Goal: Task Accomplishment & Management: Use online tool/utility

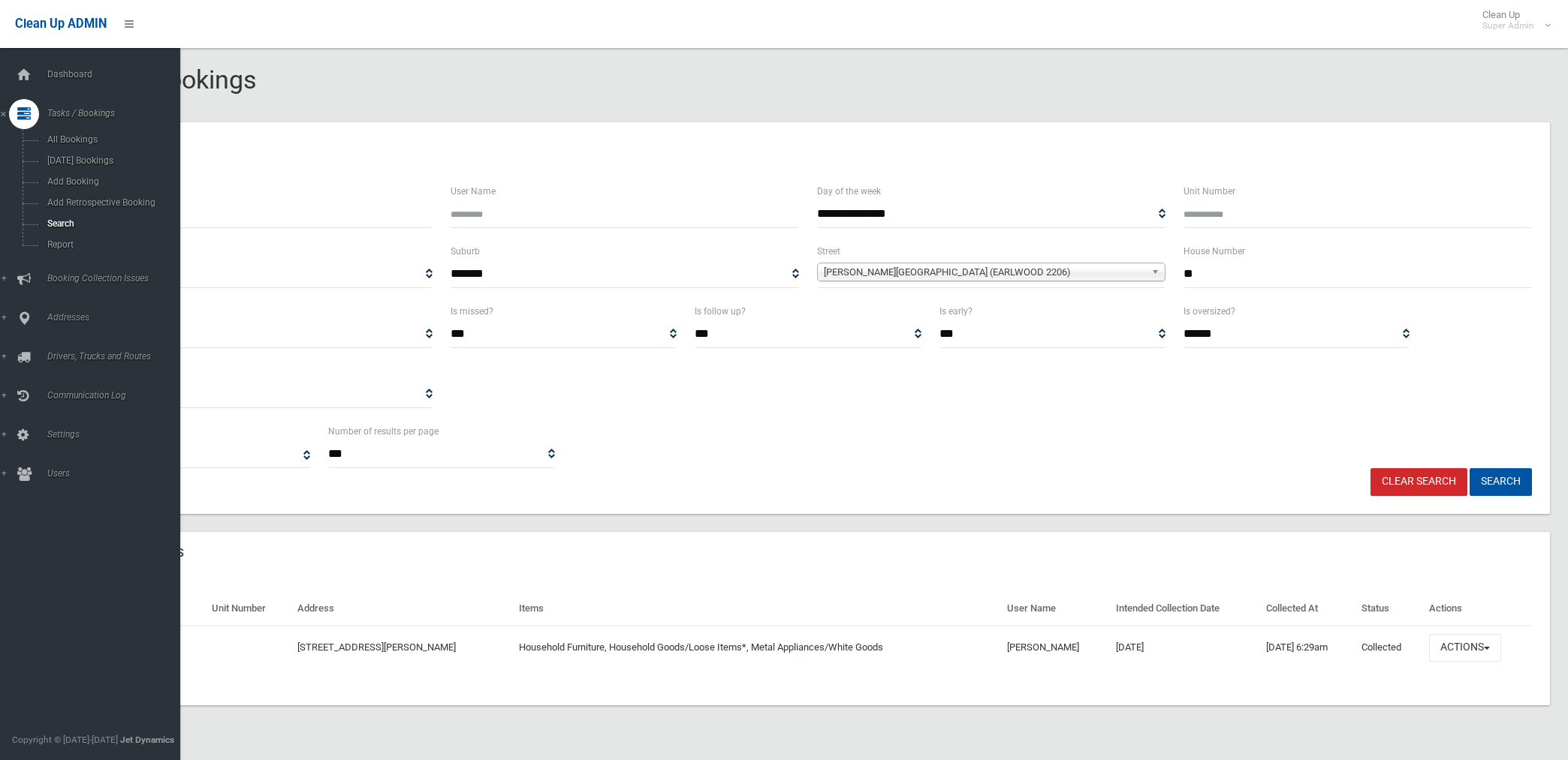
select select
click at [65, 224] on span "Search" at bounding box center [111, 224] width 138 height 10
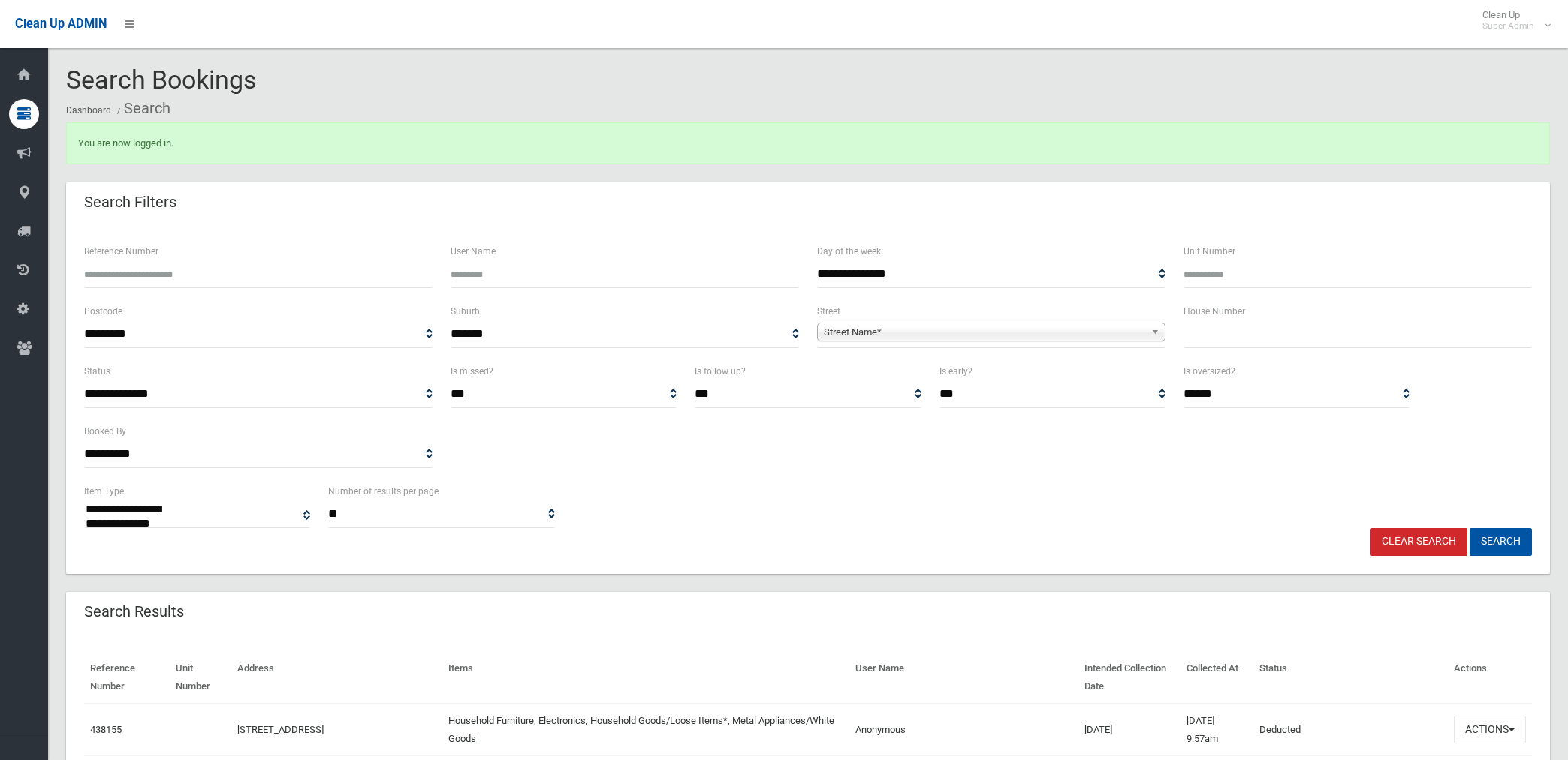
select select
click at [879, 329] on span "Street Name*" at bounding box center [984, 332] width 321 height 18
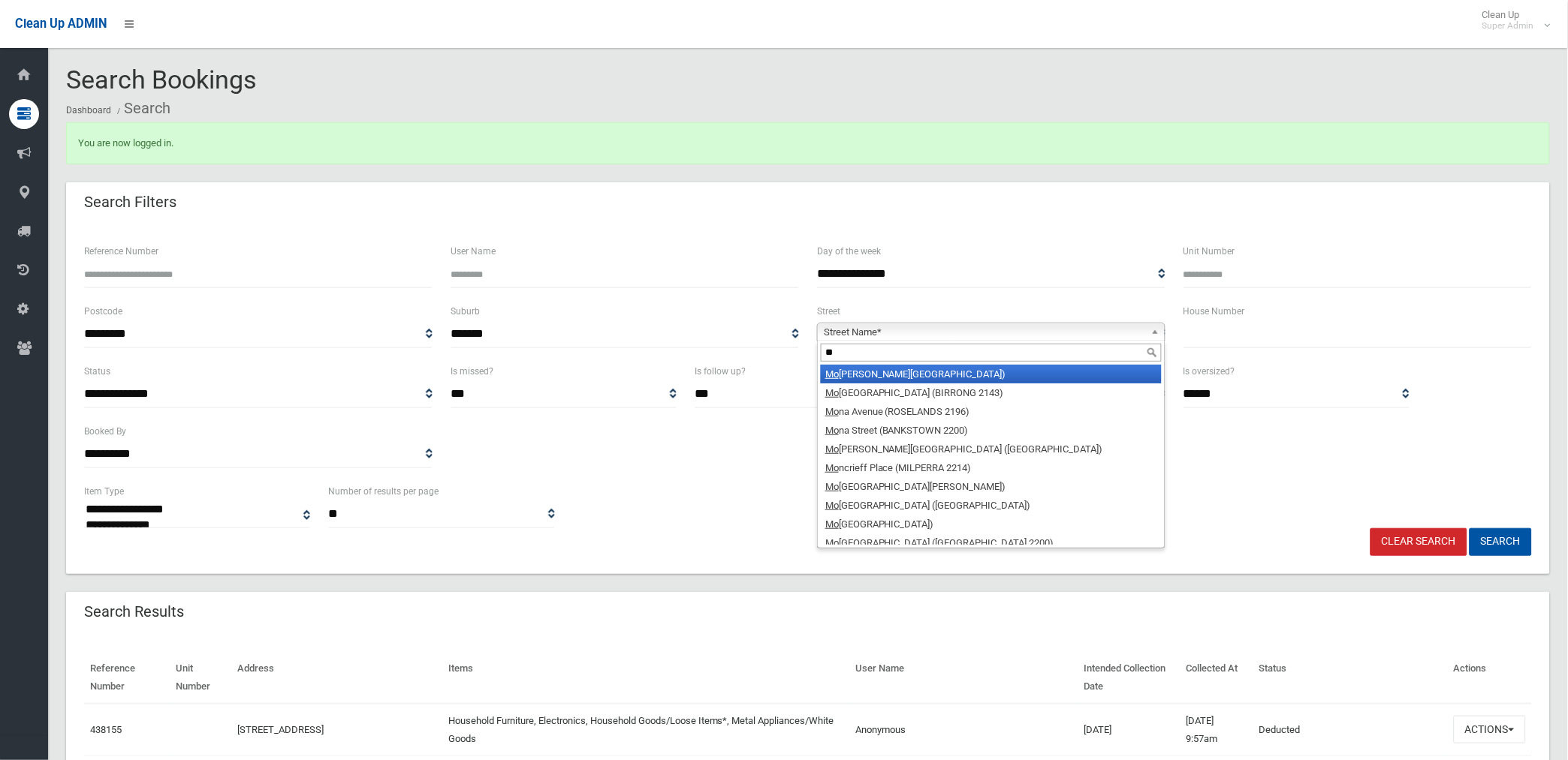
type input "*"
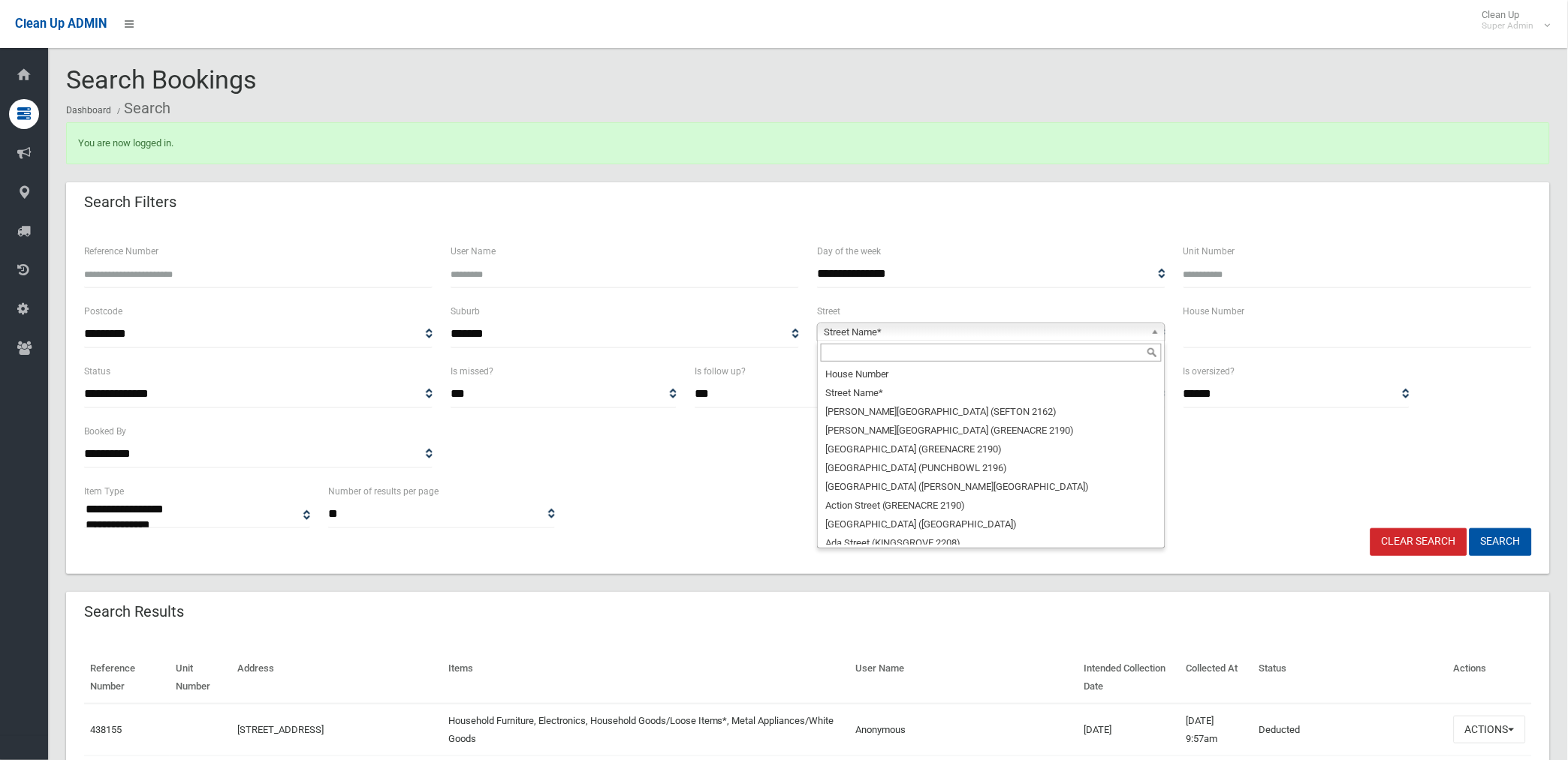
click at [901, 349] on input "text" at bounding box center [991, 352] width 341 height 18
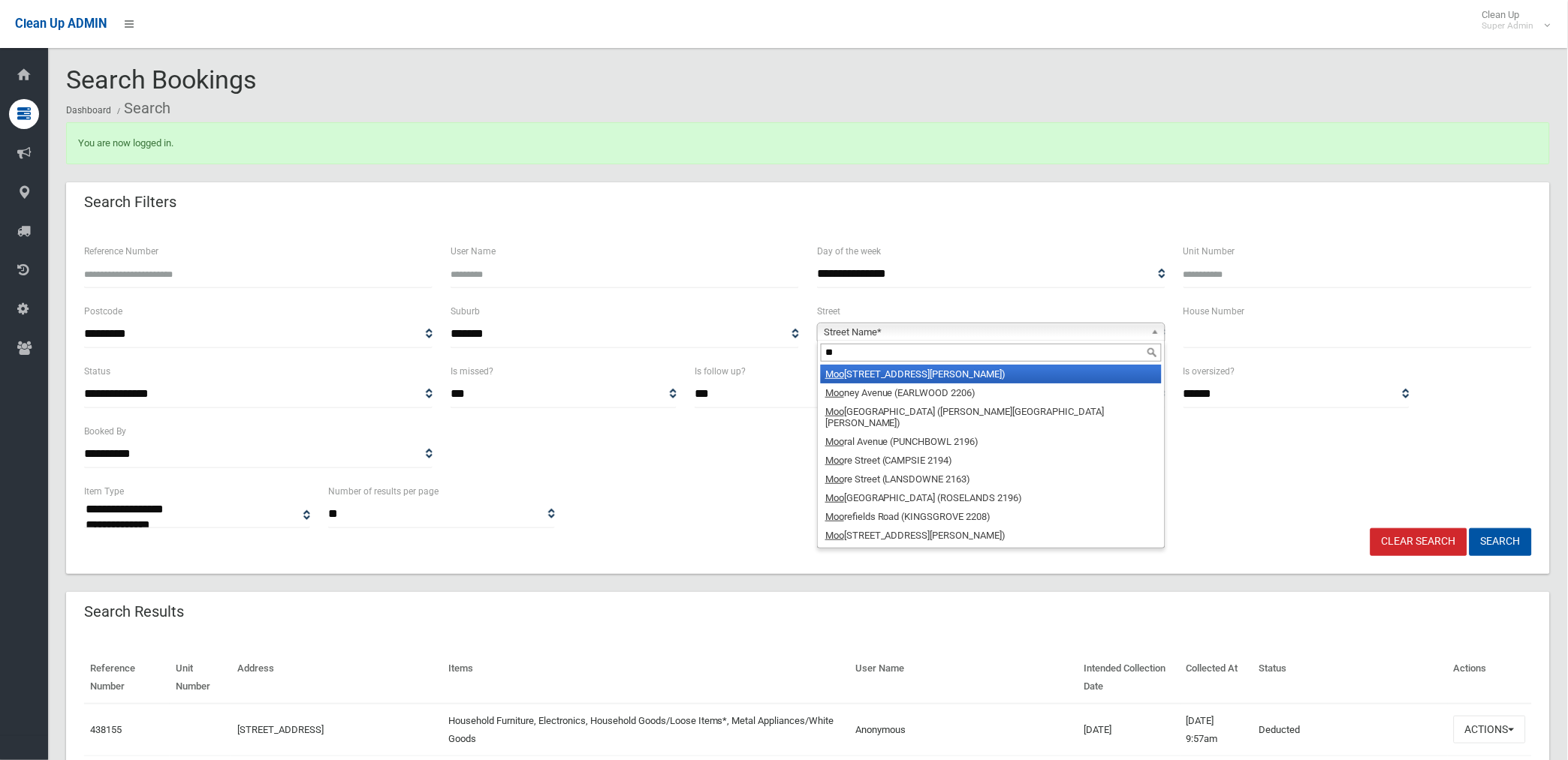
type input "*"
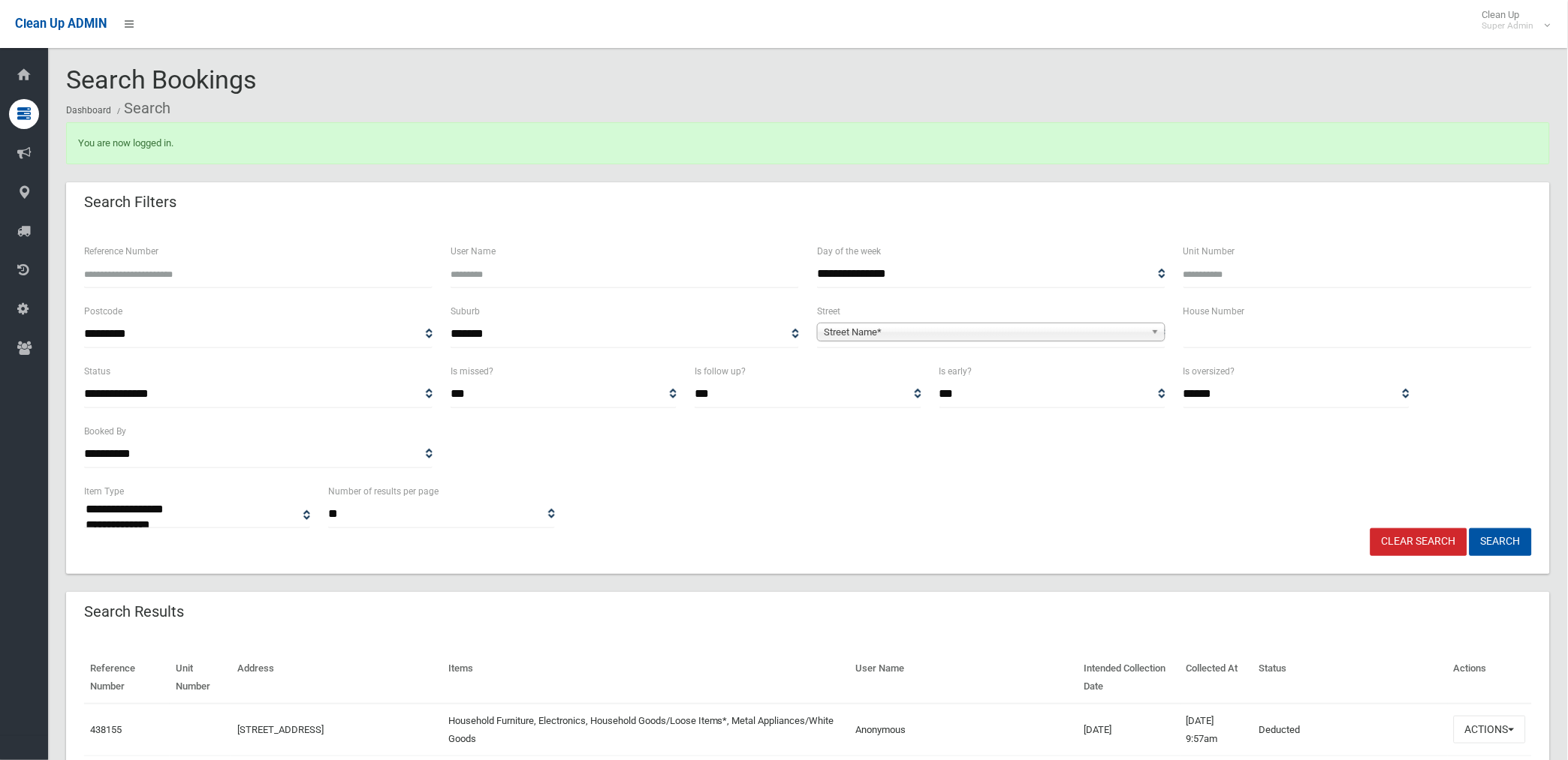
click at [1224, 326] on input "text" at bounding box center [1357, 335] width 348 height 28
type input "**"
click at [223, 271] on input "Reference Number" at bounding box center [258, 274] width 348 height 28
click at [201, 273] on input "Reference Number" at bounding box center [258, 274] width 348 height 28
click at [869, 326] on span "Street Name*" at bounding box center [984, 332] width 321 height 18
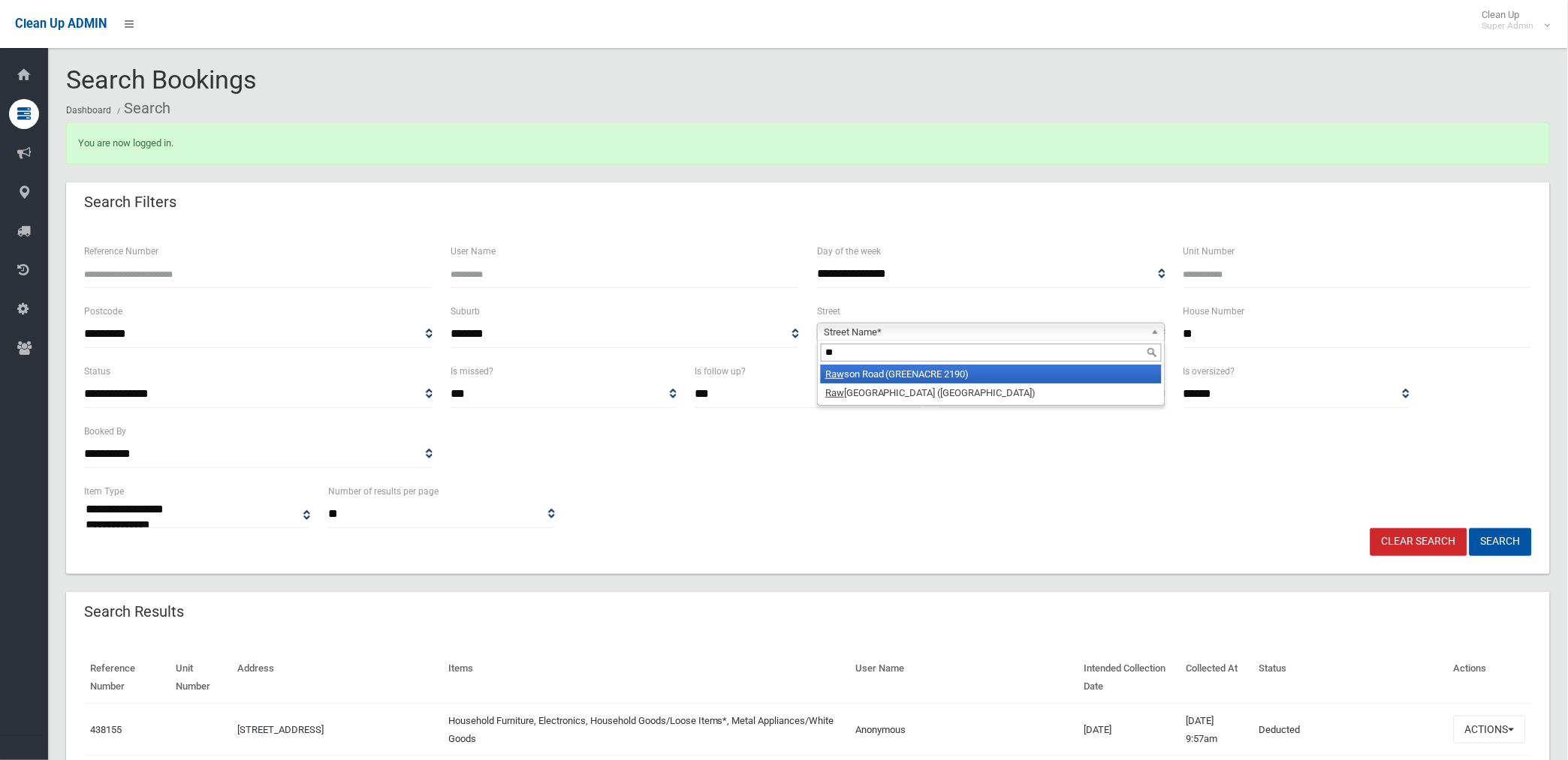
type input "*"
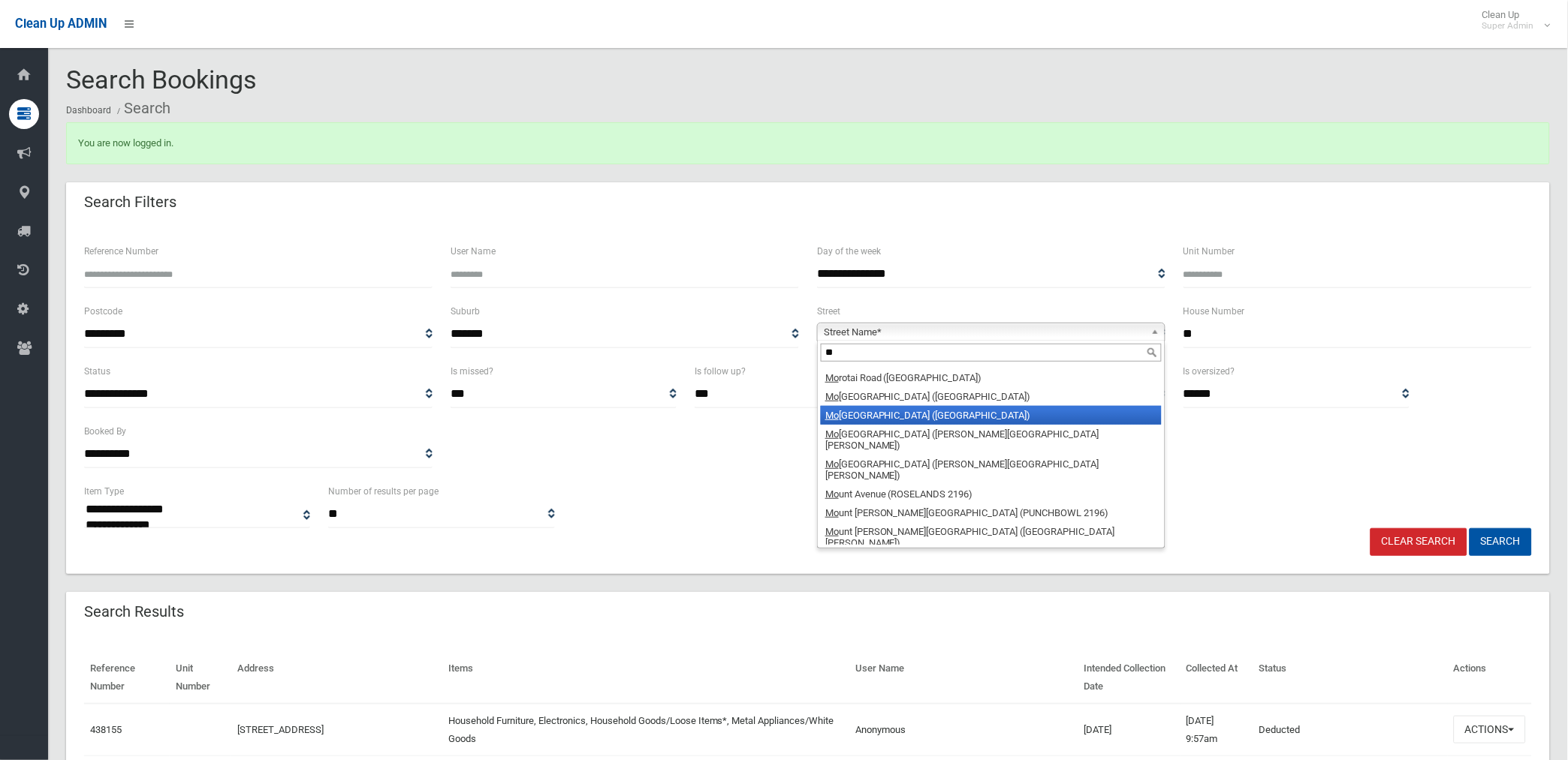
scroll to position [431, 0]
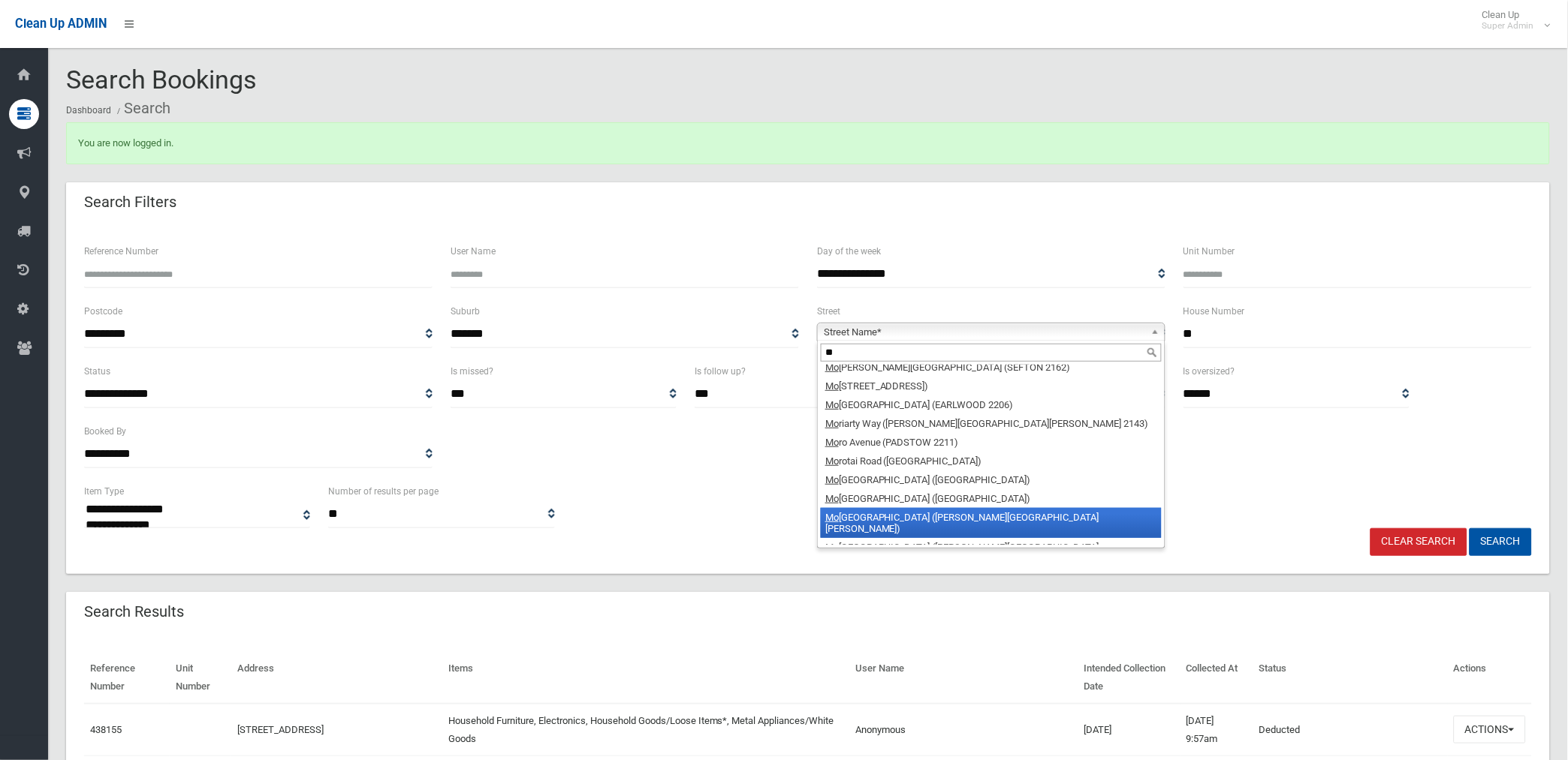
type input "**"
click at [895, 508] on li "Mo rrison Avenue (CHESTER HILL 2162)" at bounding box center [991, 523] width 341 height 30
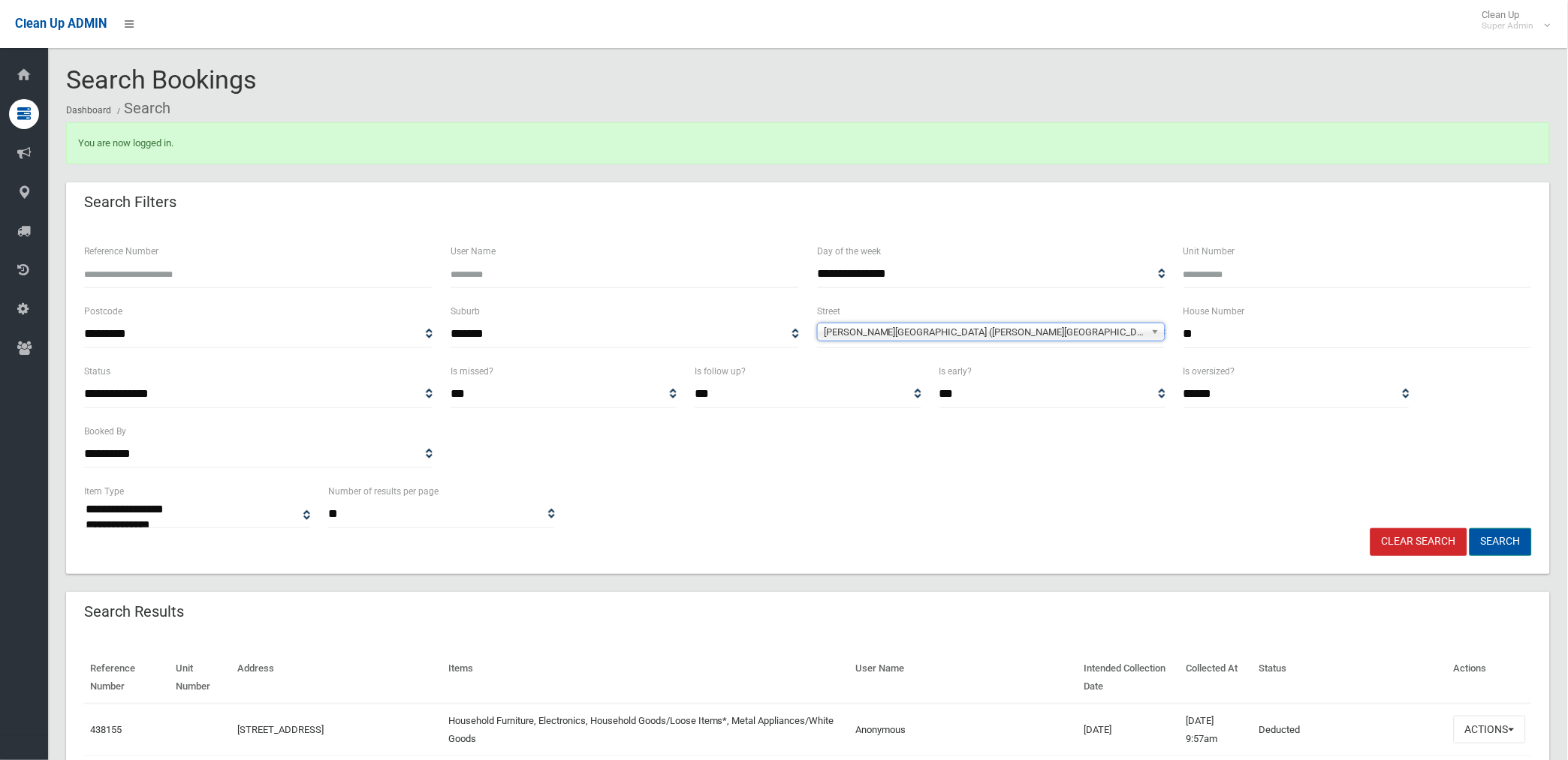
click at [1494, 536] on button "Search" at bounding box center [1500, 542] width 62 height 28
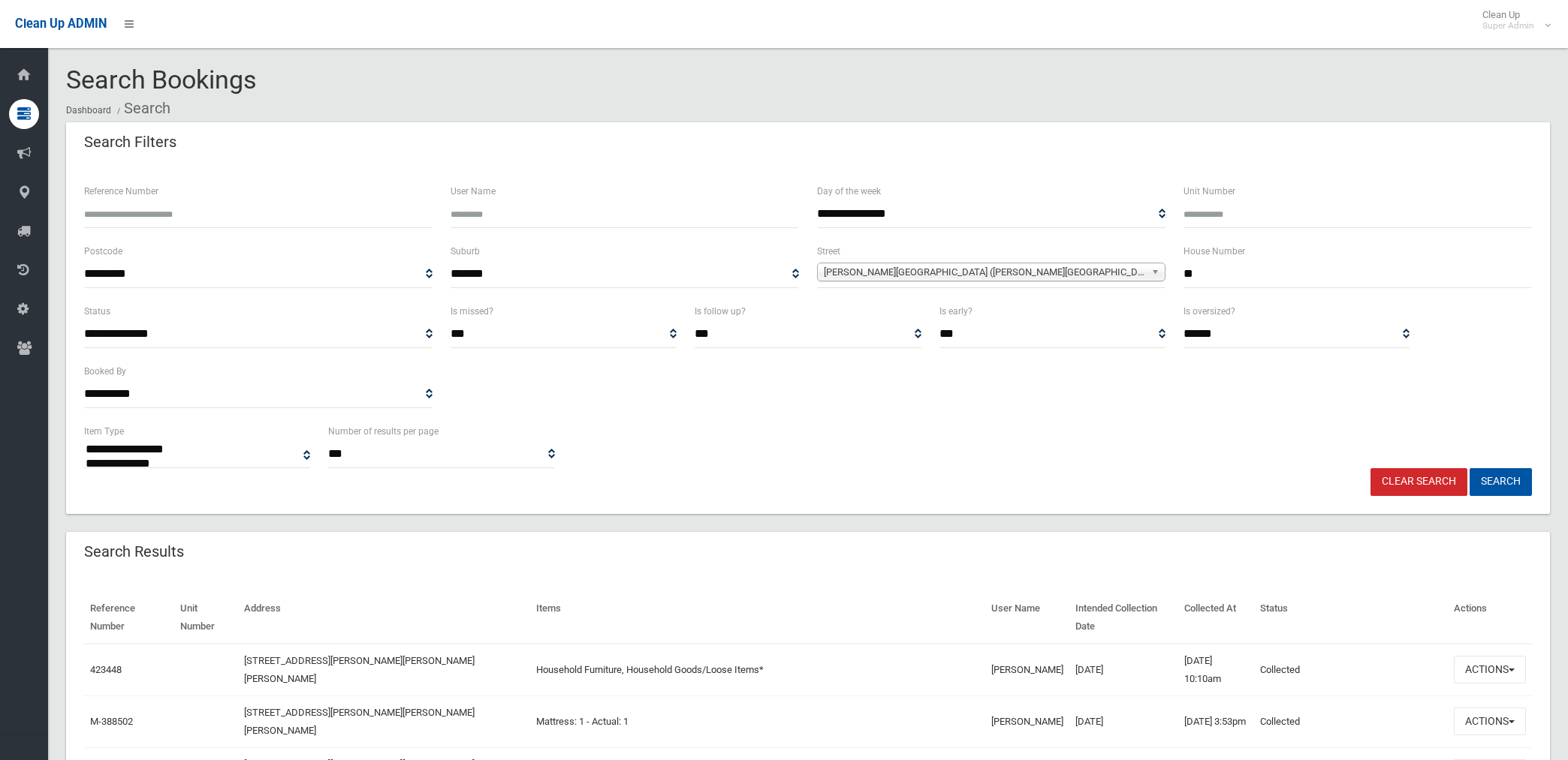
select select
click at [155, 214] on input "Reference Number" at bounding box center [258, 214] width 348 height 28
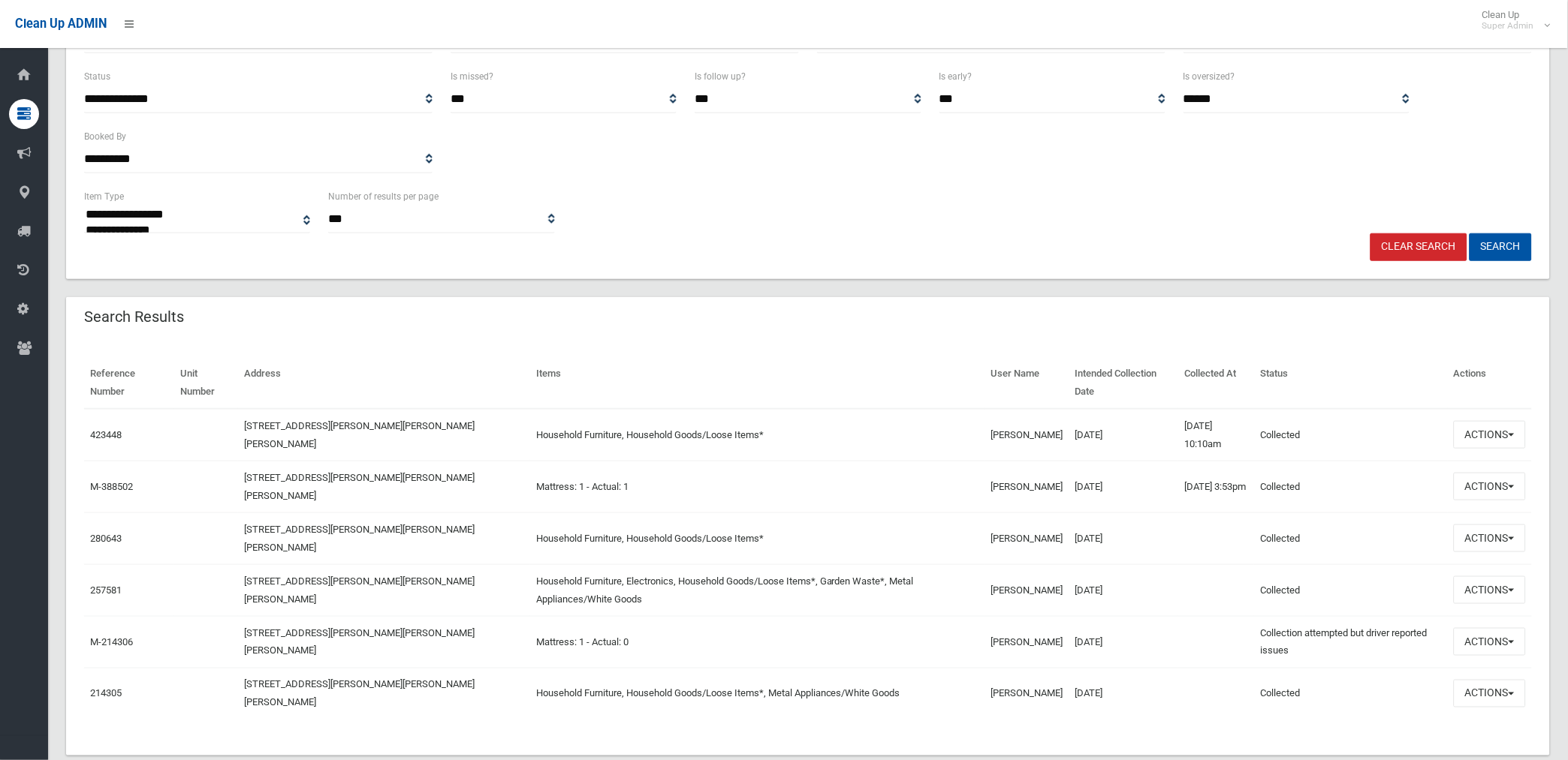
scroll to position [250, 0]
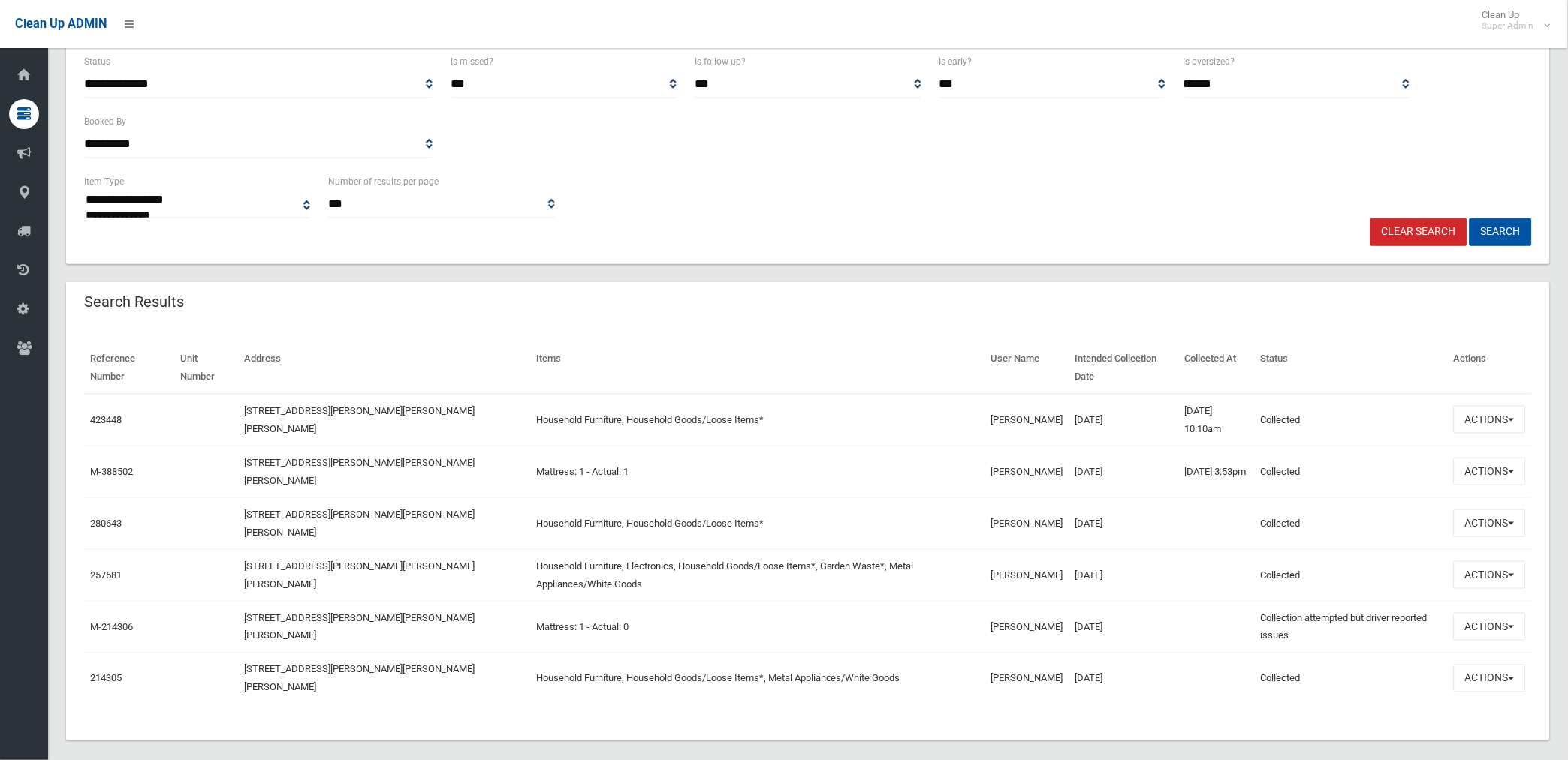
click at [1404, 229] on link "Clear Search" at bounding box center [1418, 232] width 97 height 28
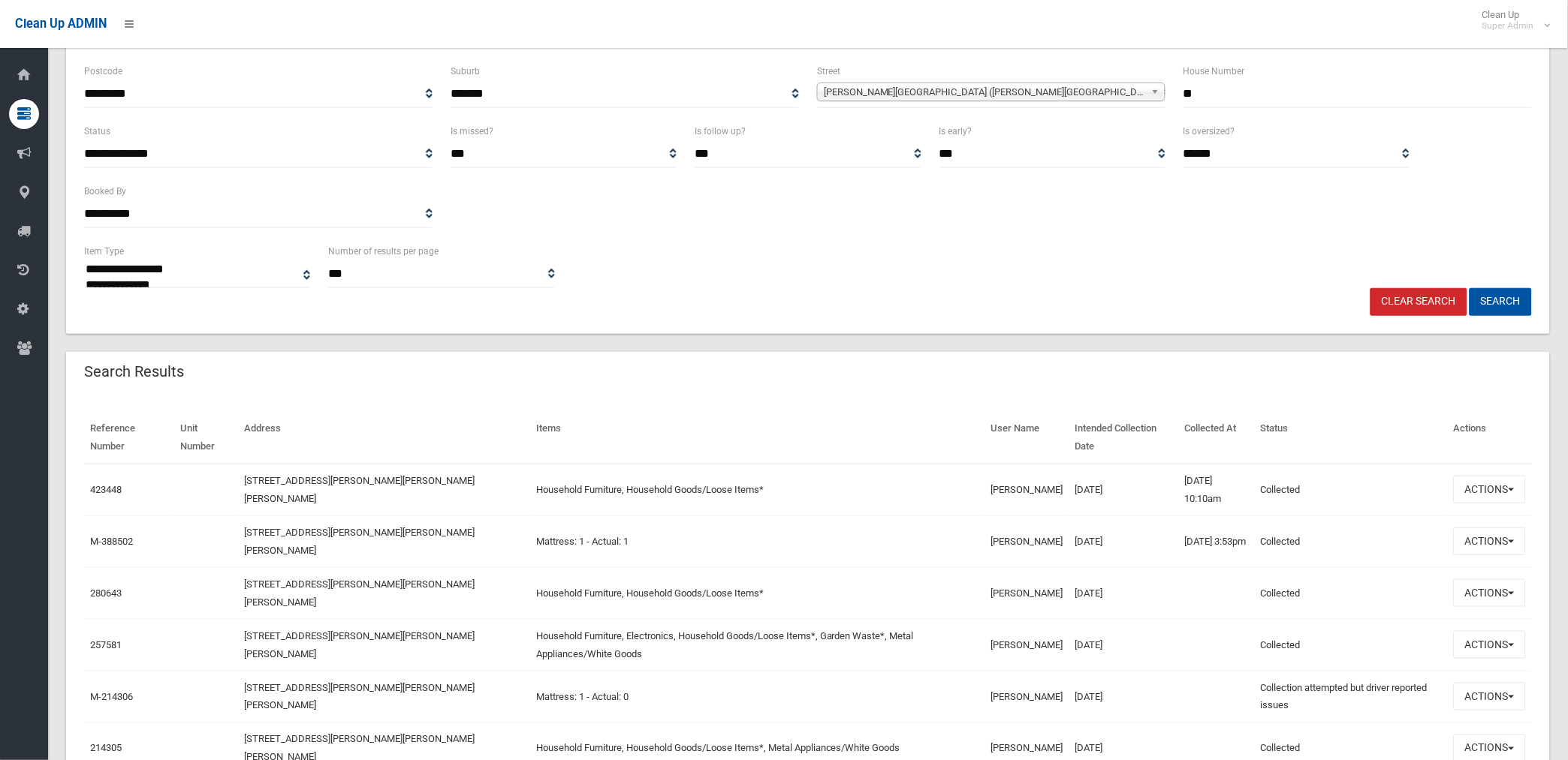
scroll to position [0, 0]
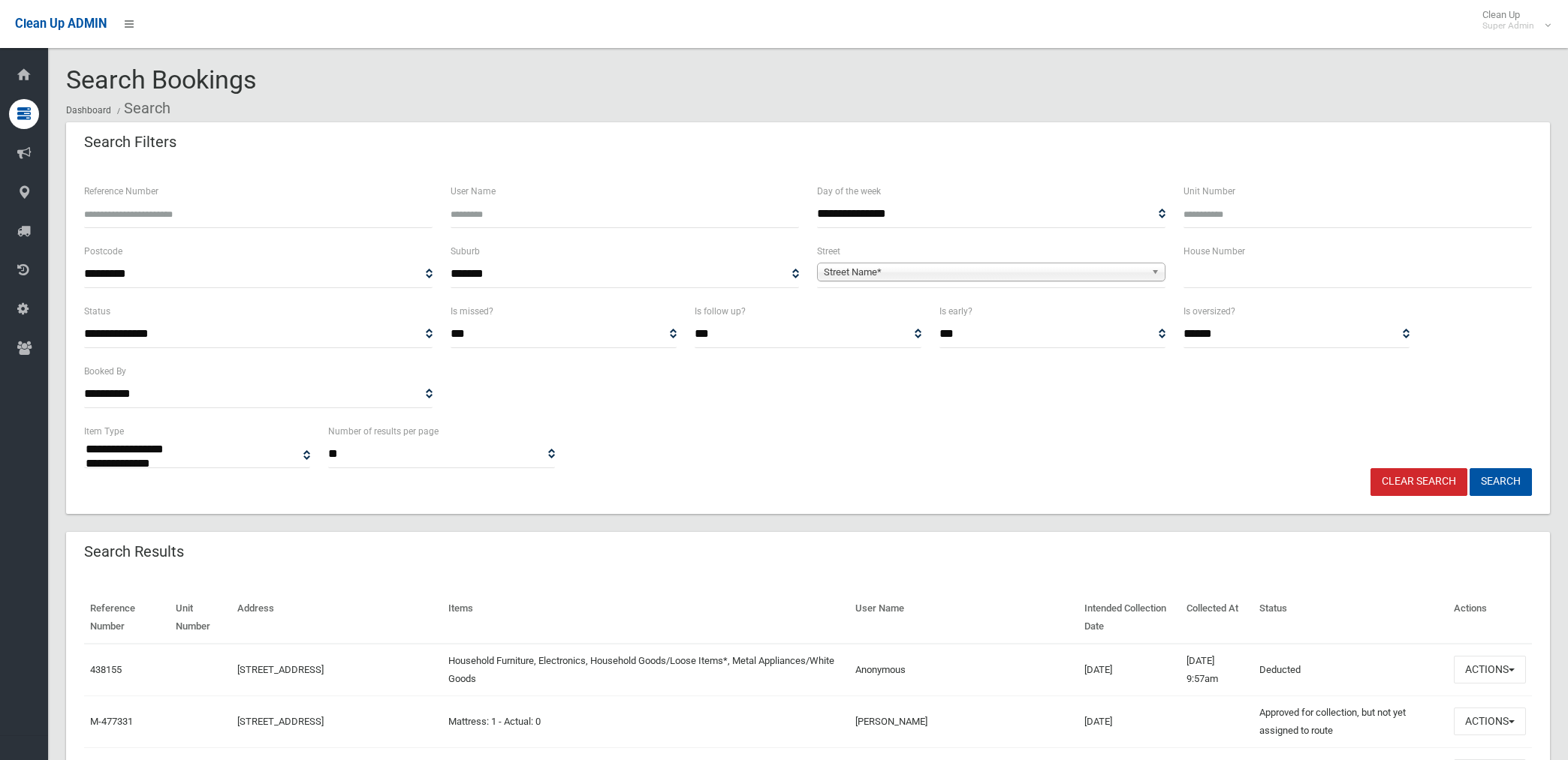
select select
click at [268, 208] on input "Reference Number" at bounding box center [258, 214] width 348 height 28
type input "*"
click at [269, 208] on input "Reference Number" at bounding box center [258, 214] width 348 height 28
click at [208, 216] on input "Reference Number" at bounding box center [258, 214] width 348 height 28
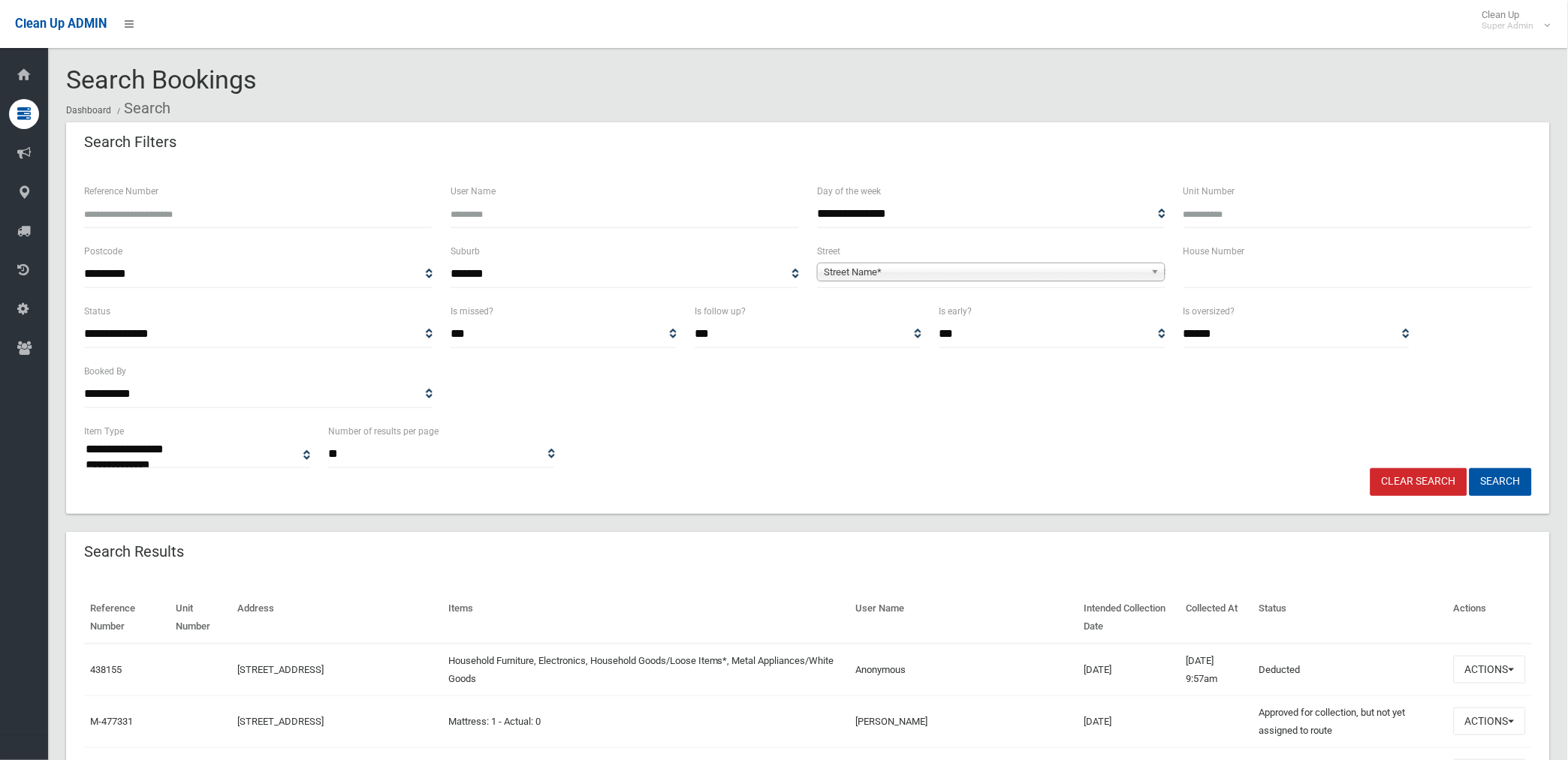
click at [163, 204] on input "Reference Number" at bounding box center [258, 214] width 348 height 28
type input "******"
click at [1469, 468] on button "Search" at bounding box center [1500, 482] width 62 height 28
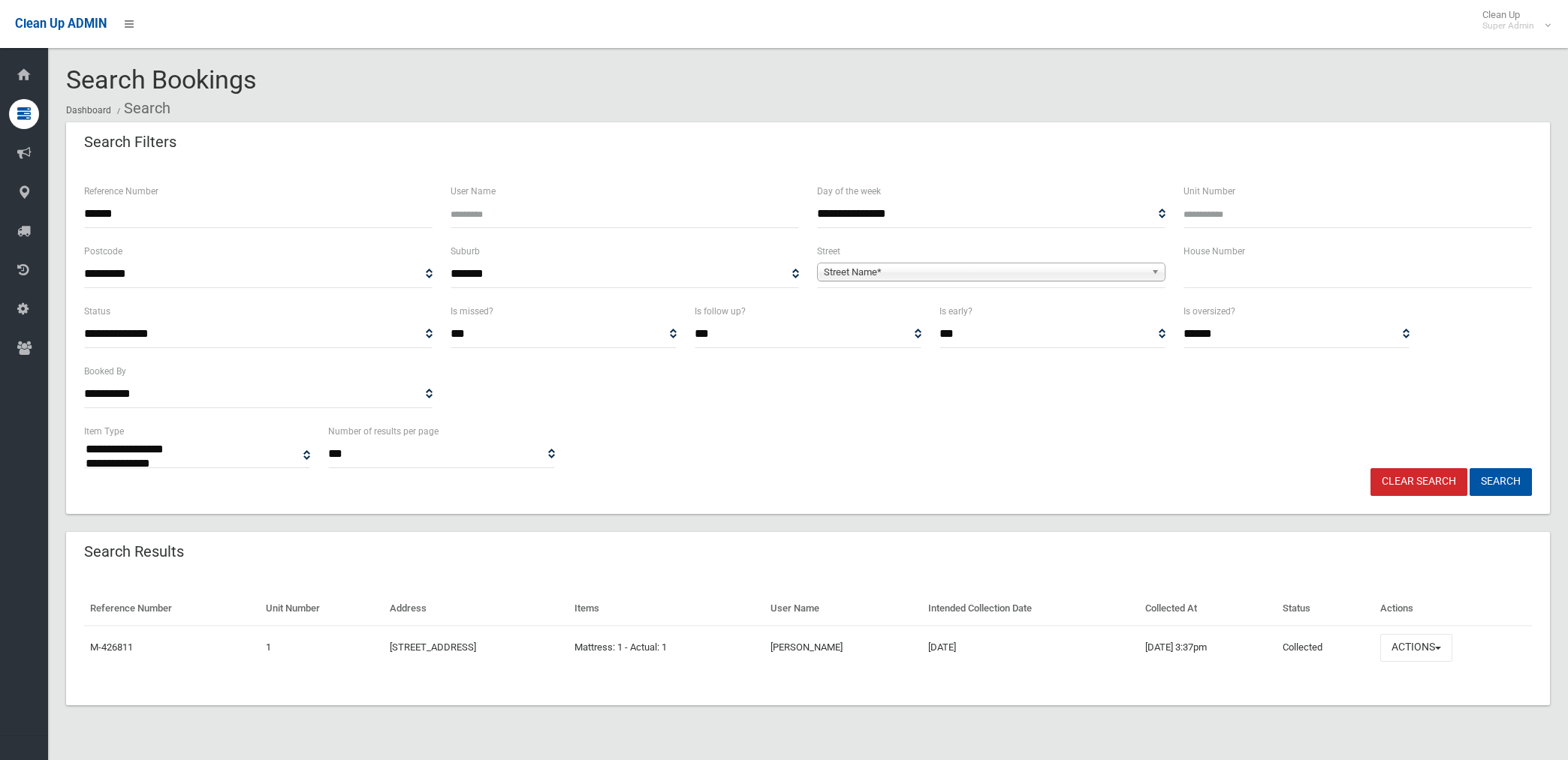
select select
click at [174, 210] on input "******" at bounding box center [258, 214] width 348 height 28
type input "******"
click at [1469, 468] on button "Search" at bounding box center [1500, 482] width 62 height 28
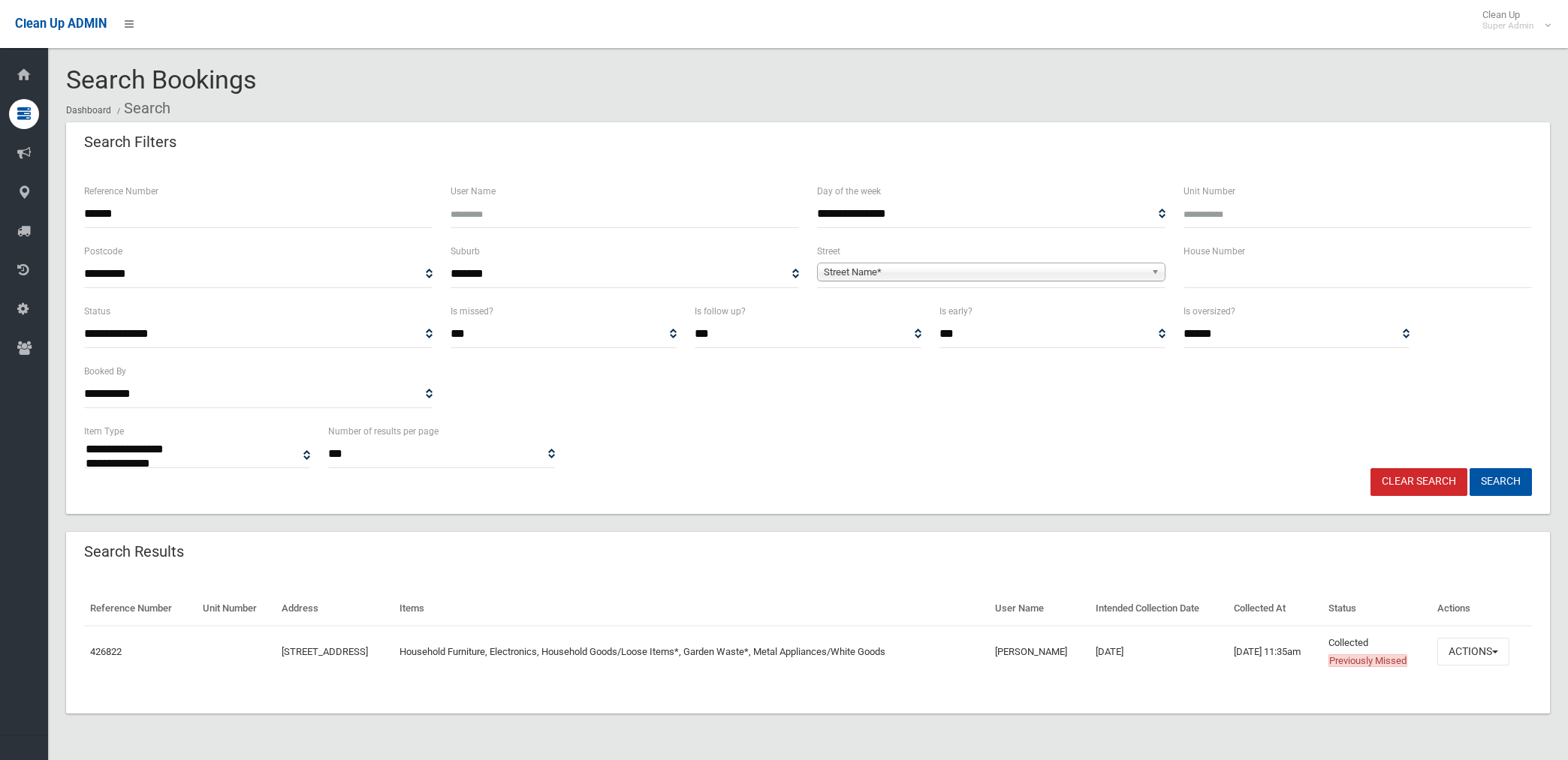
select select
click at [1452, 646] on button "Actions" at bounding box center [1473, 651] width 72 height 28
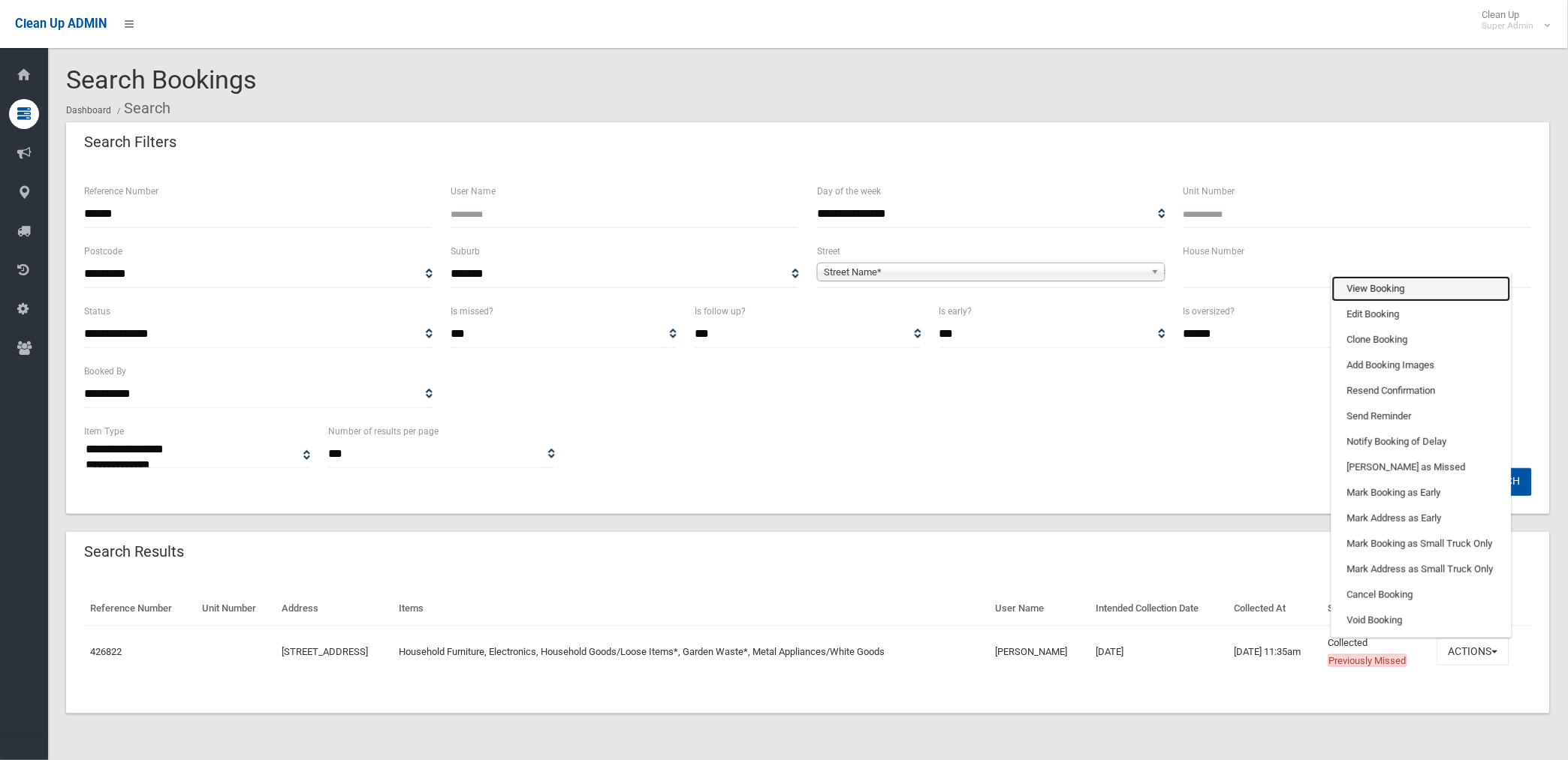
click at [1382, 289] on link "View Booking" at bounding box center [1422, 289] width 179 height 26
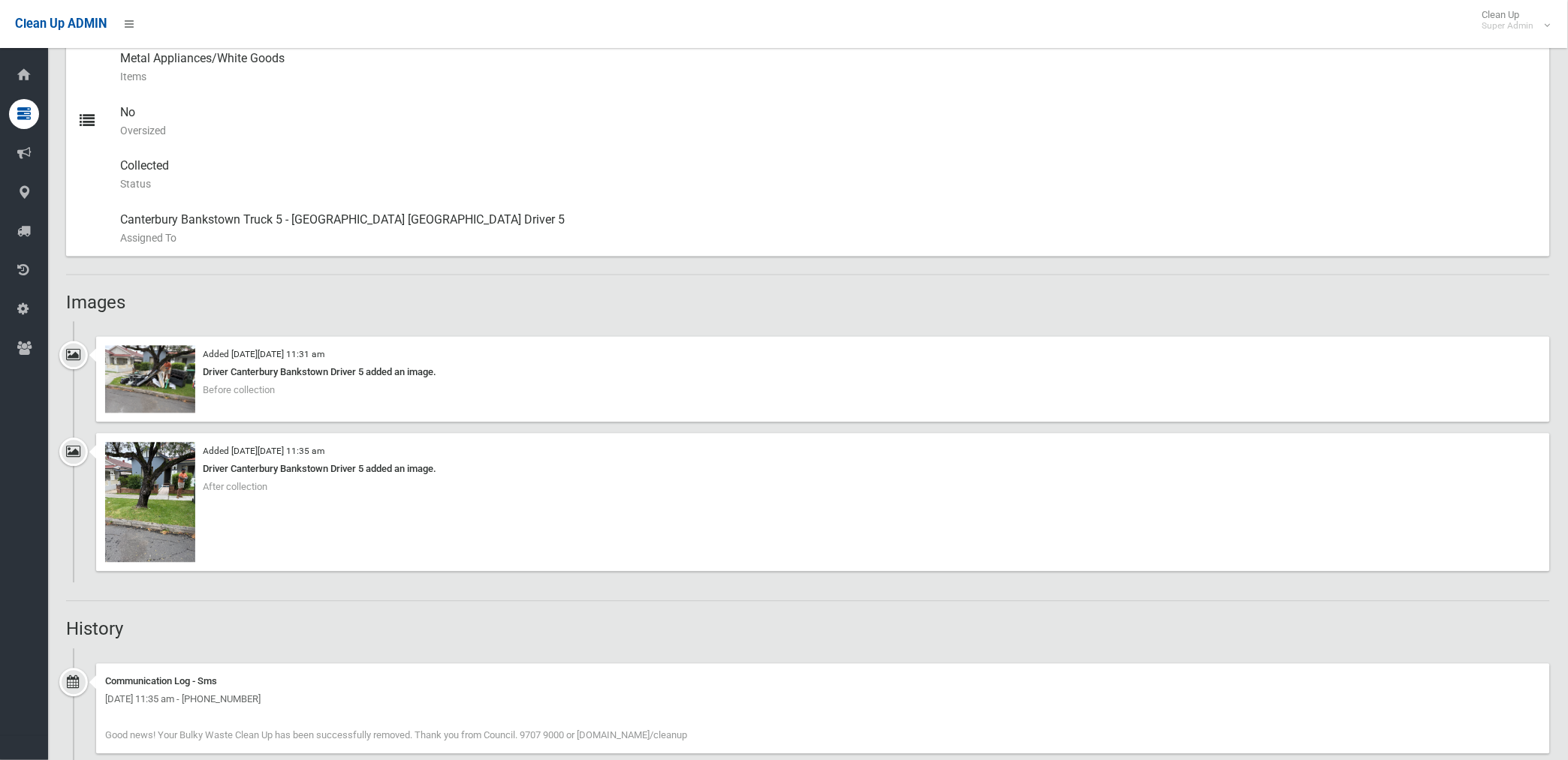
scroll to position [667, 0]
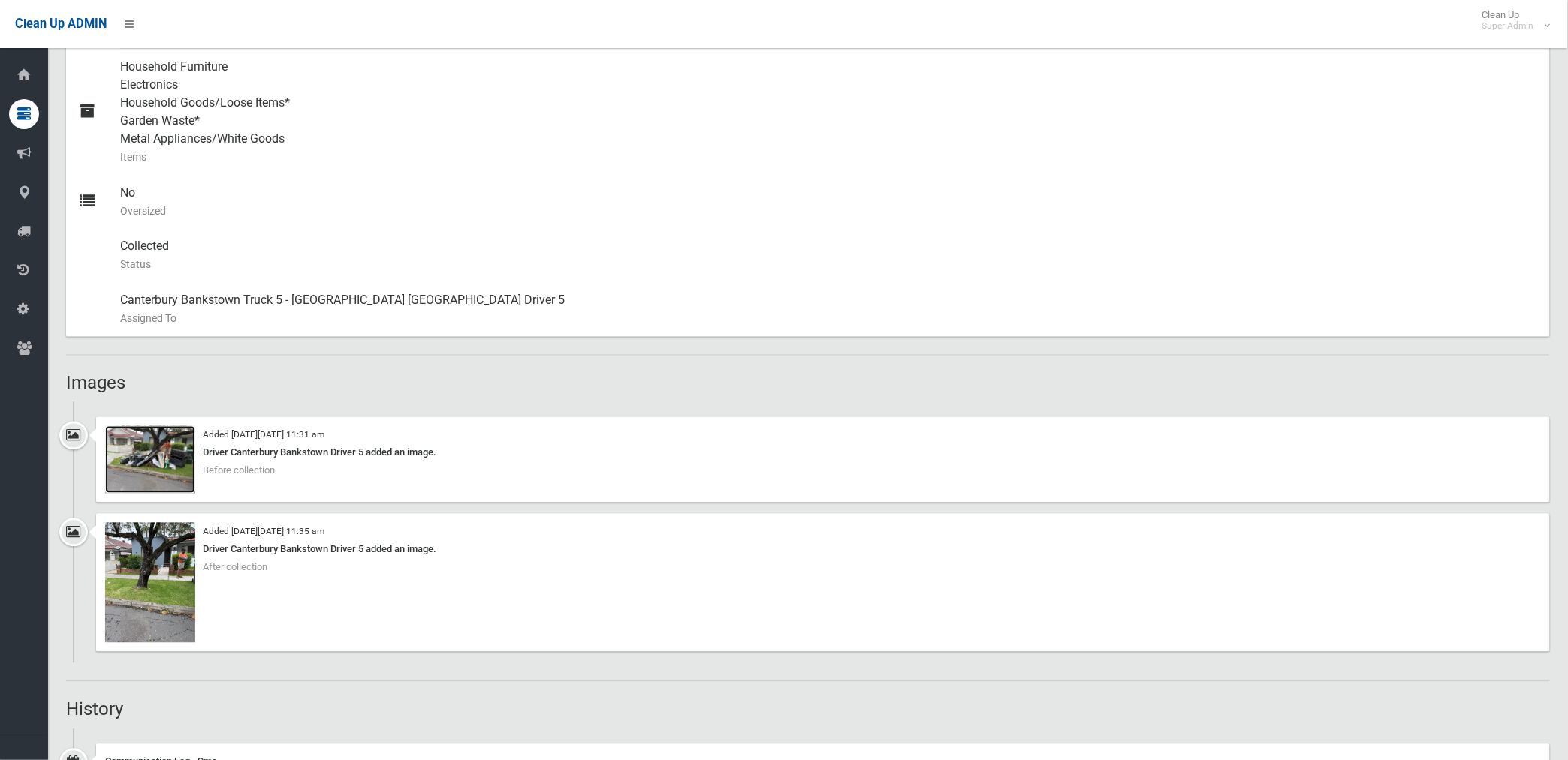
click at [173, 466] on img at bounding box center [150, 460] width 90 height 68
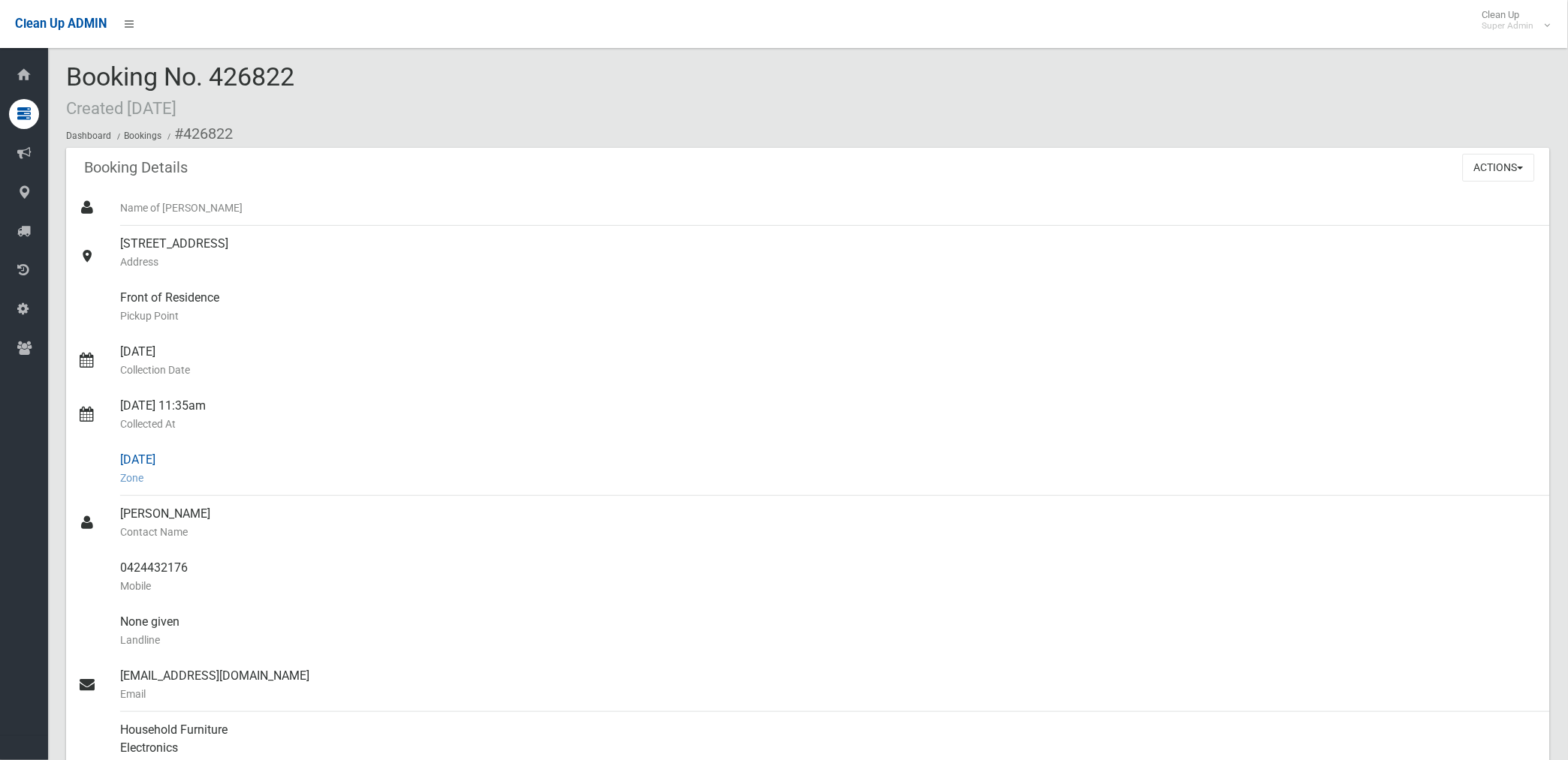
scroll to position [0, 0]
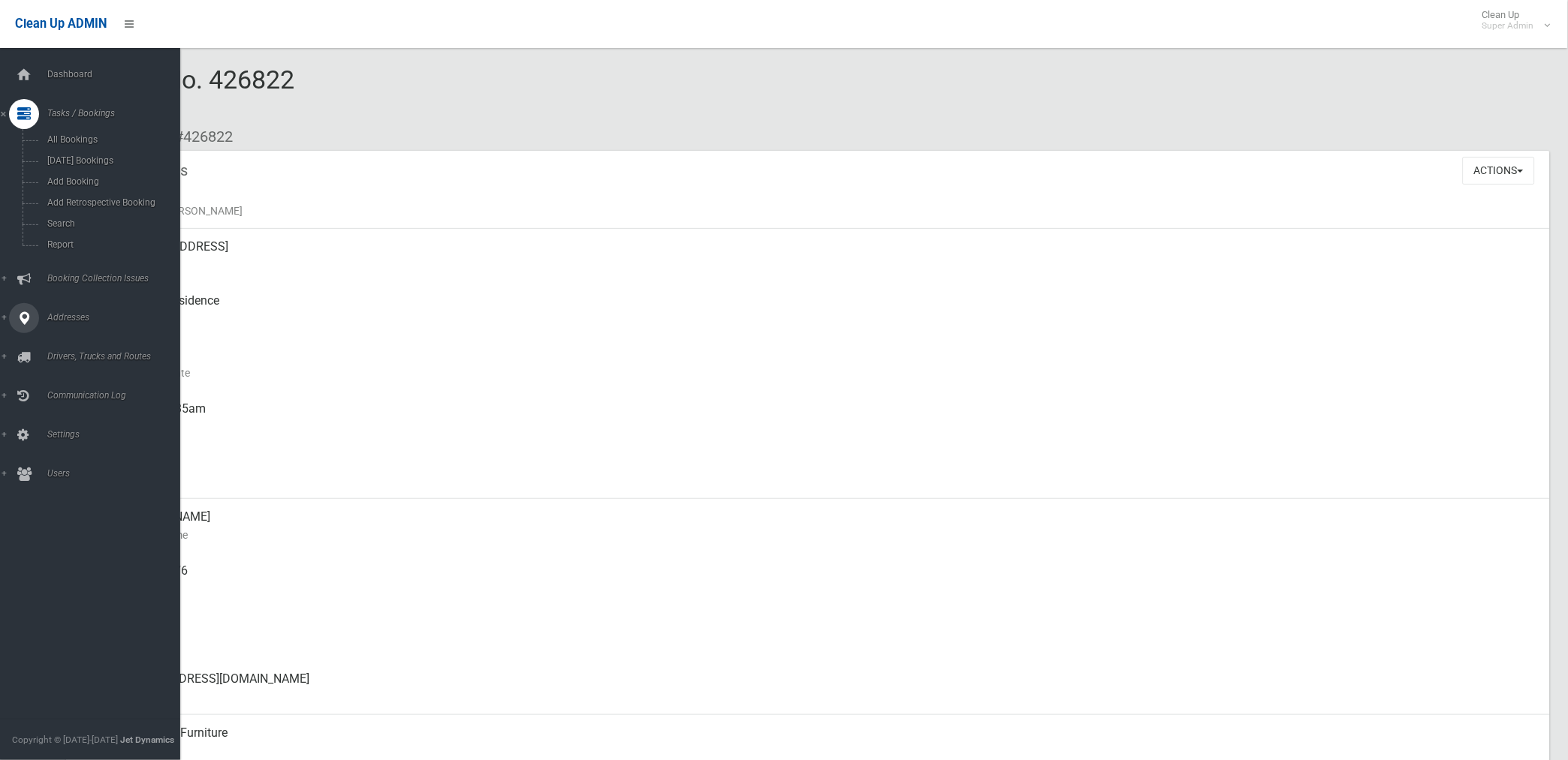
click at [62, 320] on span "Addresses" at bounding box center [117, 317] width 150 height 10
click at [69, 220] on span "All Addresses" at bounding box center [111, 217] width 138 height 10
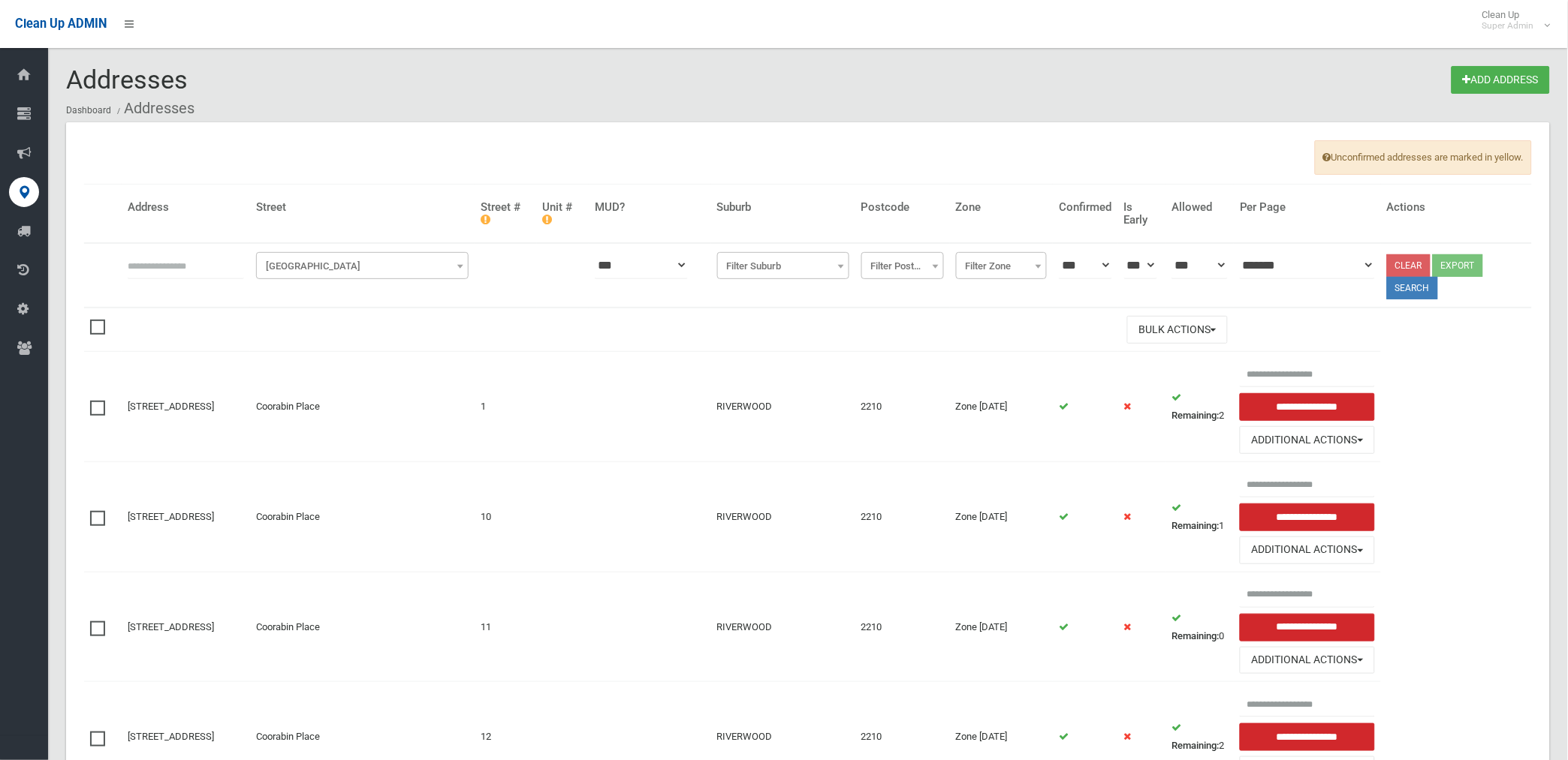
click at [226, 273] on input "text" at bounding box center [186, 265] width 117 height 28
type input "*********"
click button at bounding box center [0, 0] width 0 height 0
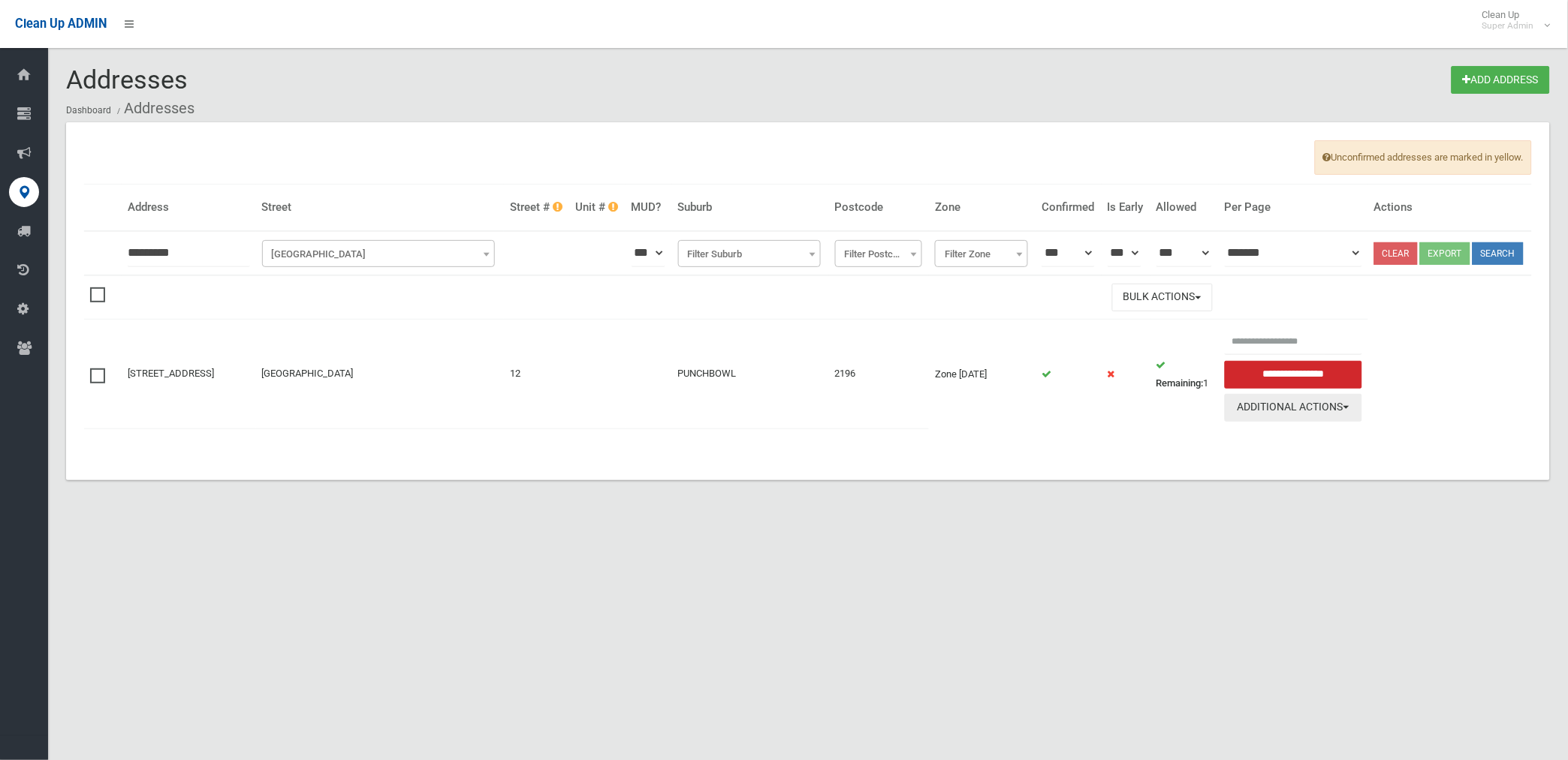
click at [1315, 422] on button "Additional Actions" at bounding box center [1293, 408] width 138 height 28
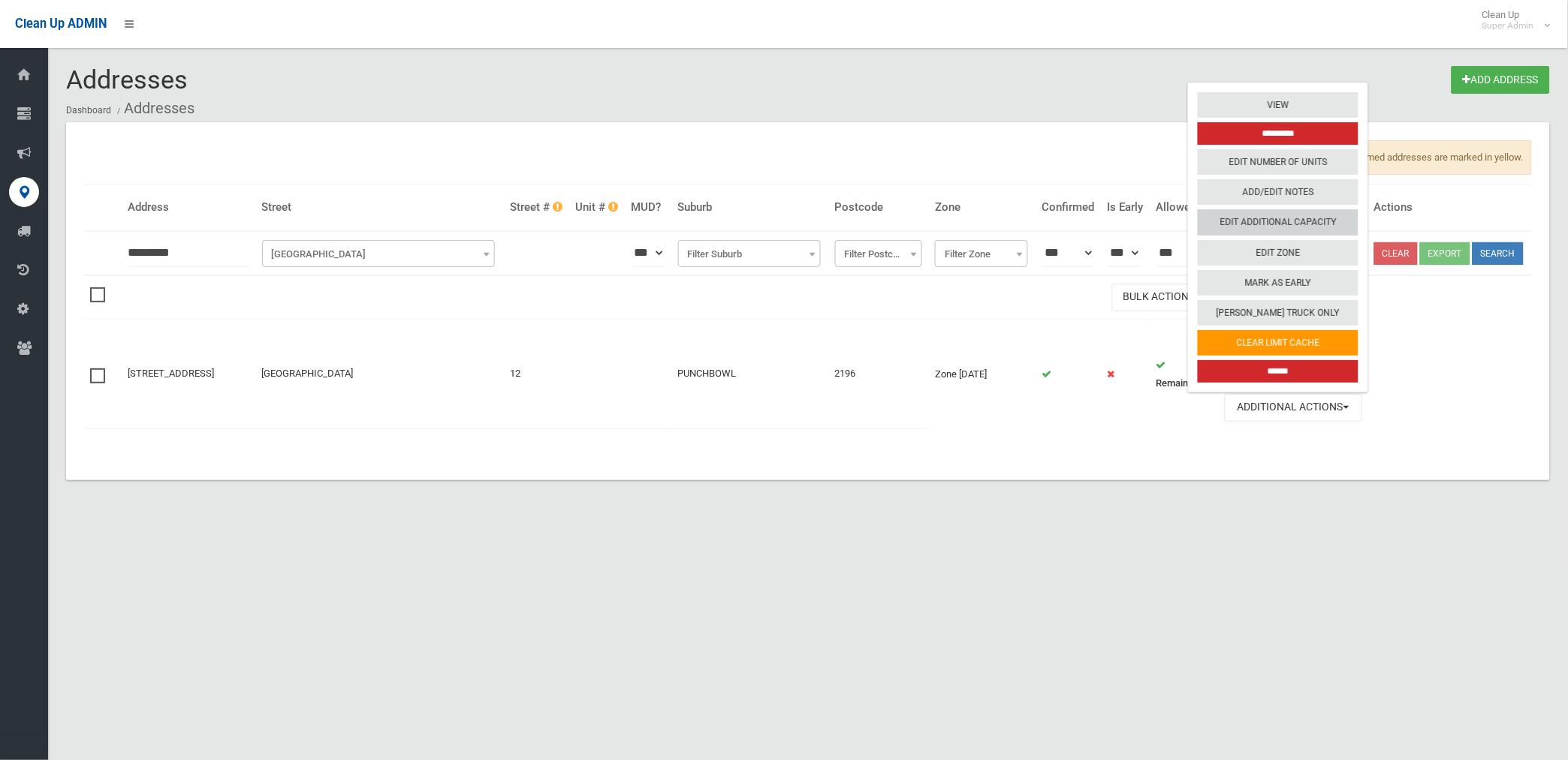
click at [1298, 235] on link "Edit Additional Capacity" at bounding box center [1278, 222] width 161 height 26
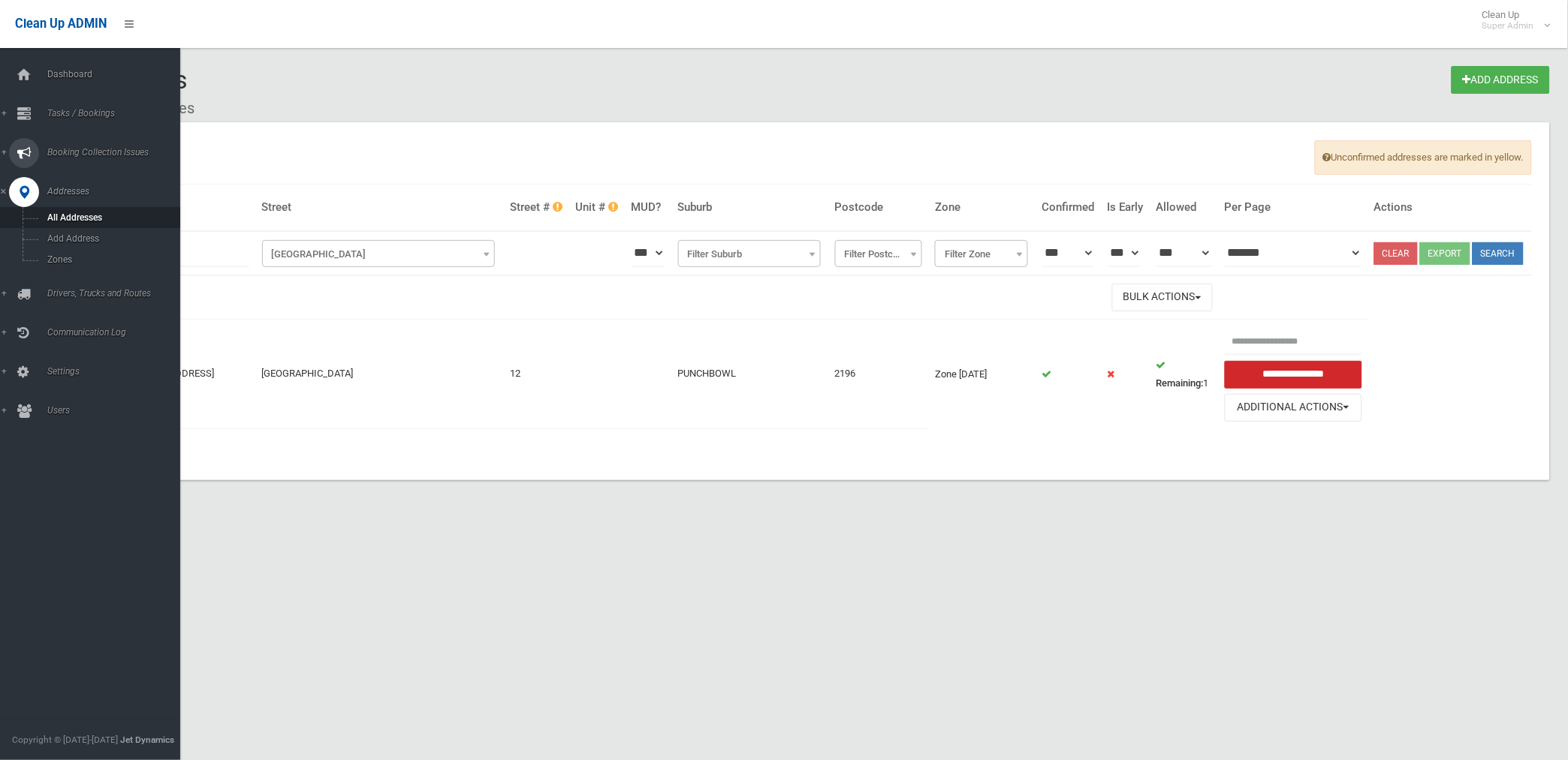
click at [70, 151] on span "Booking Collection Issues" at bounding box center [117, 152] width 150 height 10
click at [83, 109] on span "Tasks / Bookings" at bounding box center [117, 113] width 150 height 10
click at [66, 225] on span "Search" at bounding box center [111, 224] width 138 height 10
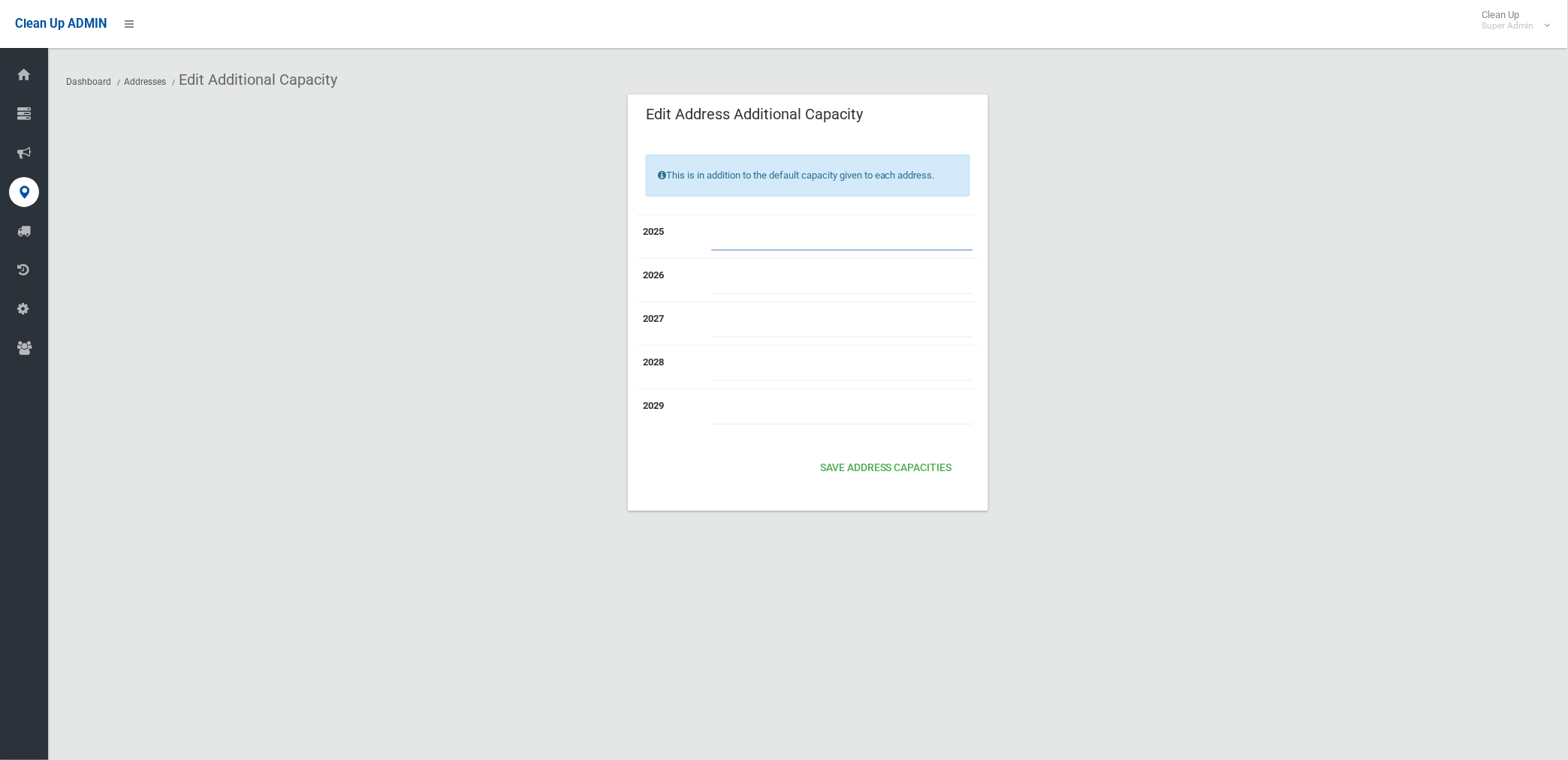
click at [818, 242] on input "number" at bounding box center [842, 236] width 262 height 28
type input "*"
click at [919, 474] on button "Save Address capacities" at bounding box center [886, 469] width 144 height 28
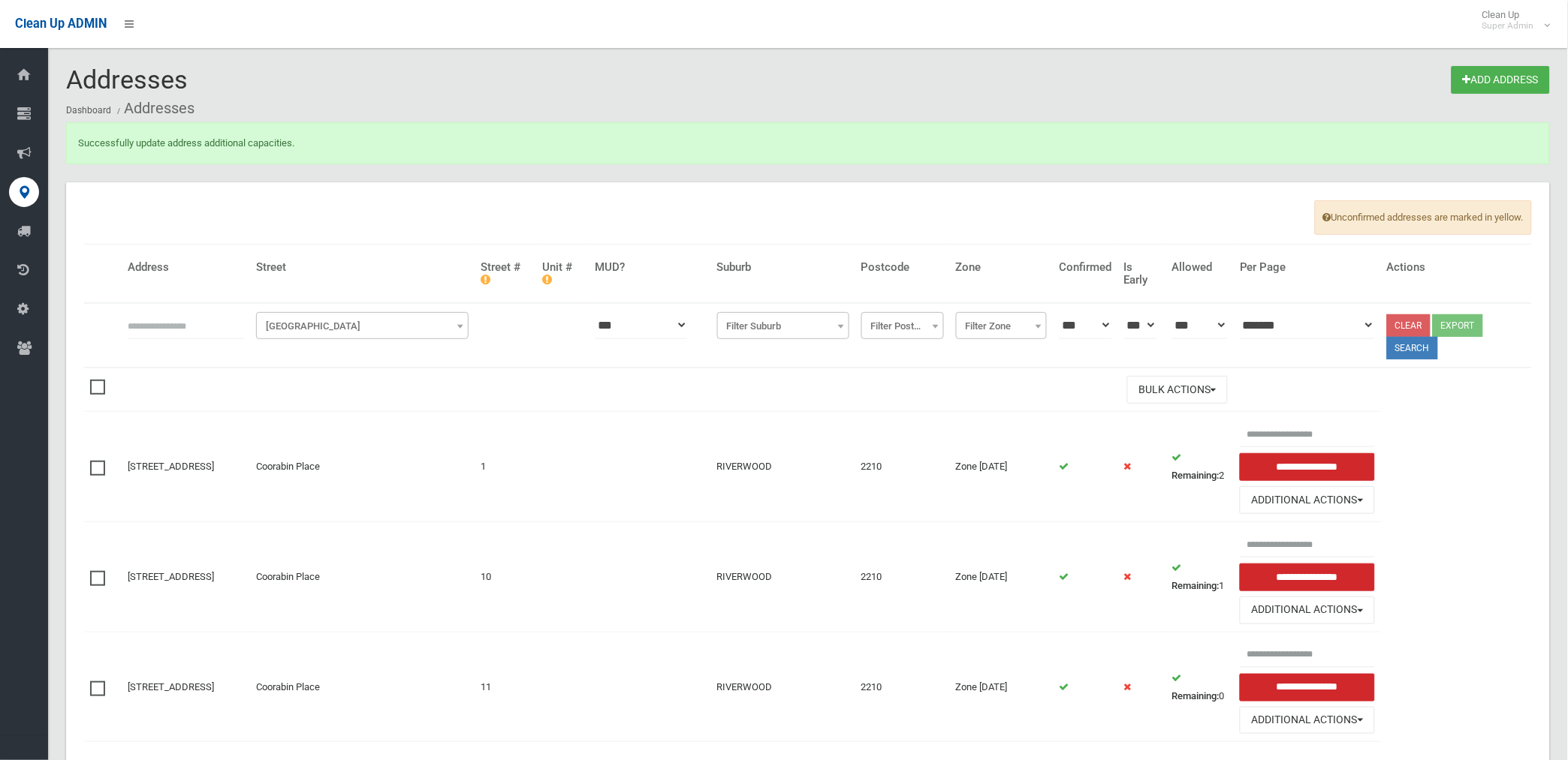
click at [175, 331] on input "text" at bounding box center [186, 325] width 117 height 28
type input "*********"
click button at bounding box center [0, 0] width 0 height 0
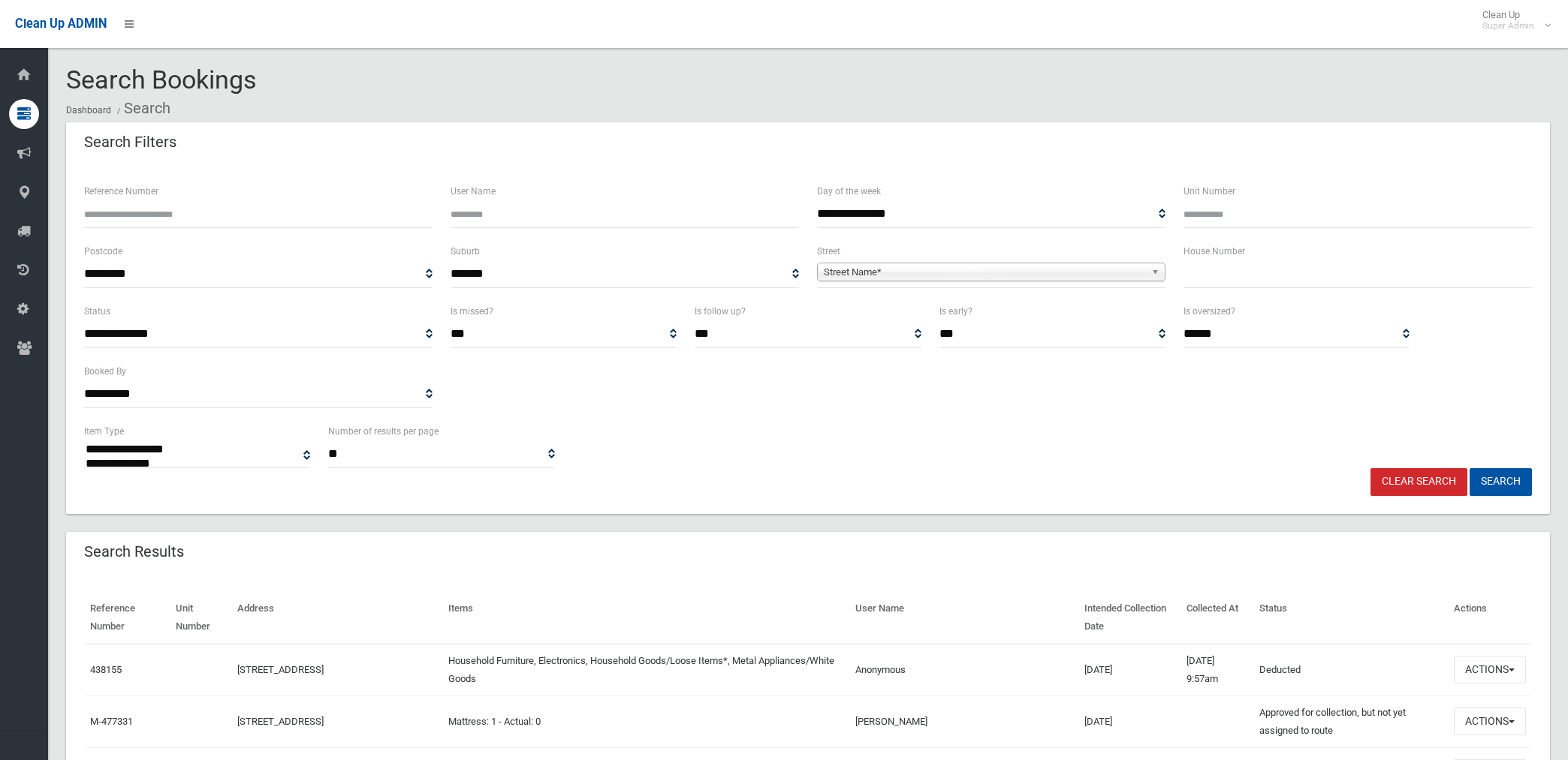
select select
click at [237, 214] on input "Reference Number" at bounding box center [258, 214] width 348 height 28
type input "******"
click at [1469, 468] on button "Search" at bounding box center [1500, 482] width 62 height 28
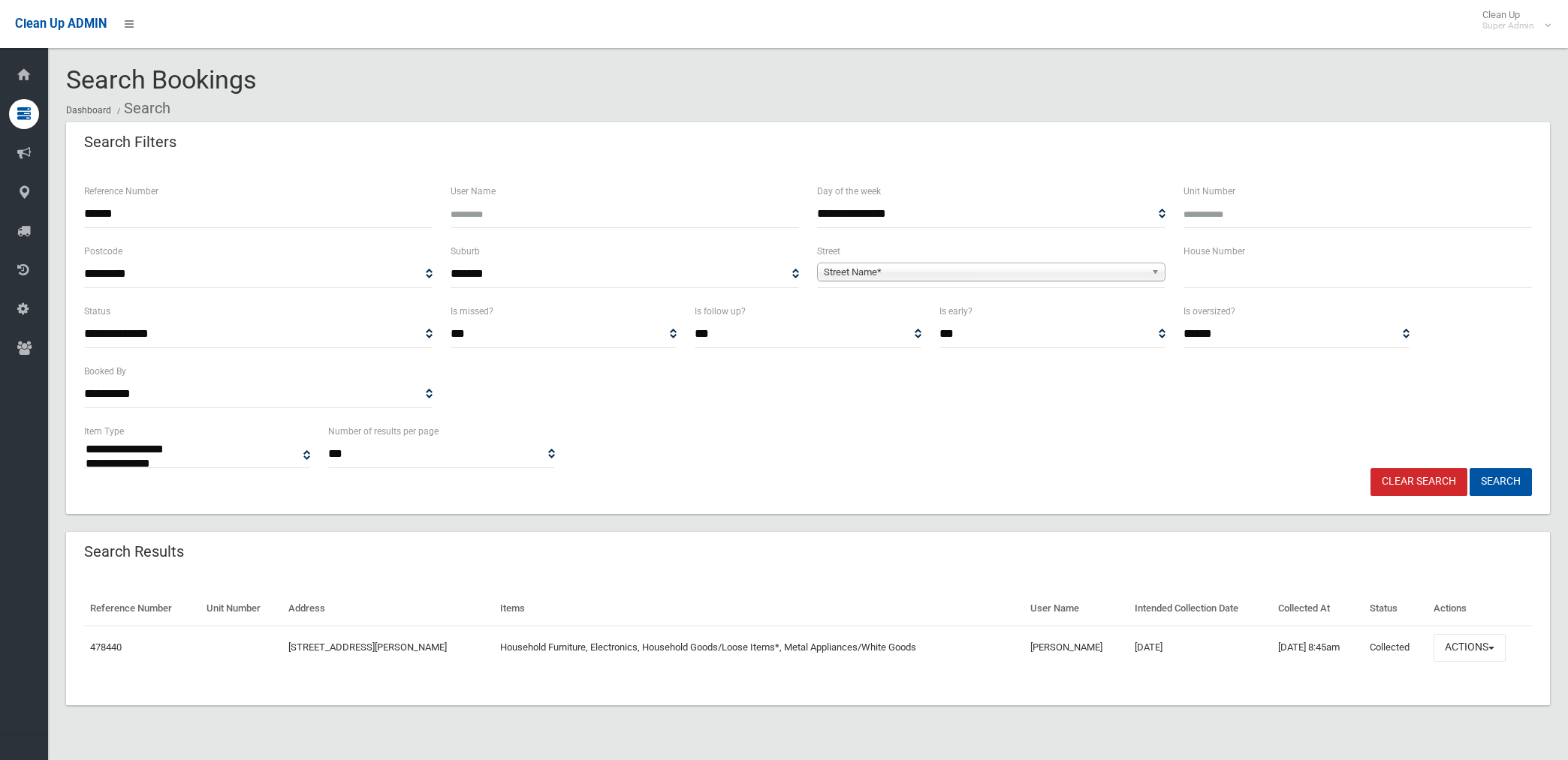
select select
click at [1458, 643] on button "Actions" at bounding box center [1470, 648] width 72 height 28
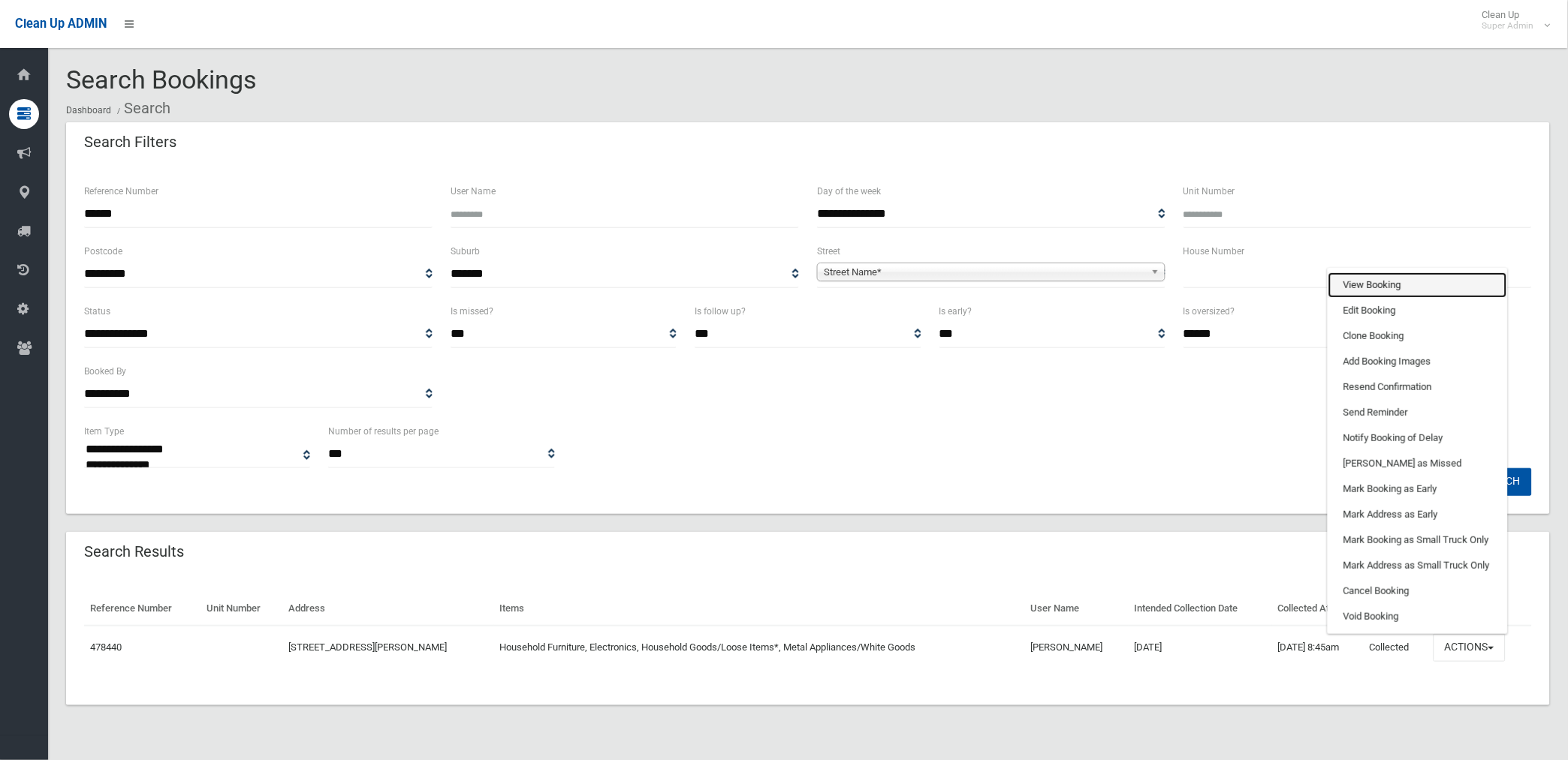
click at [1367, 281] on link "View Booking" at bounding box center [1418, 286] width 179 height 26
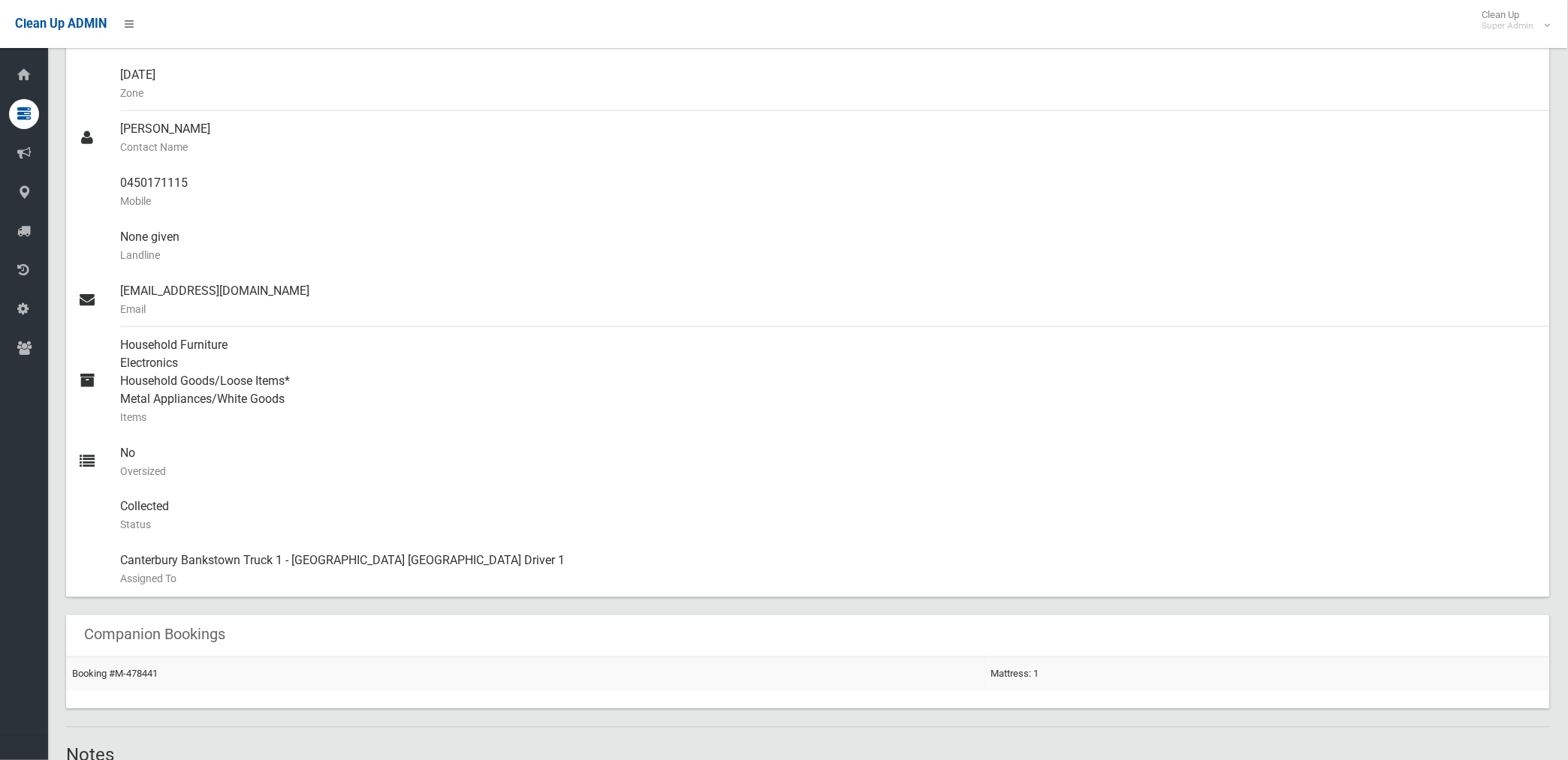
scroll to position [333, 0]
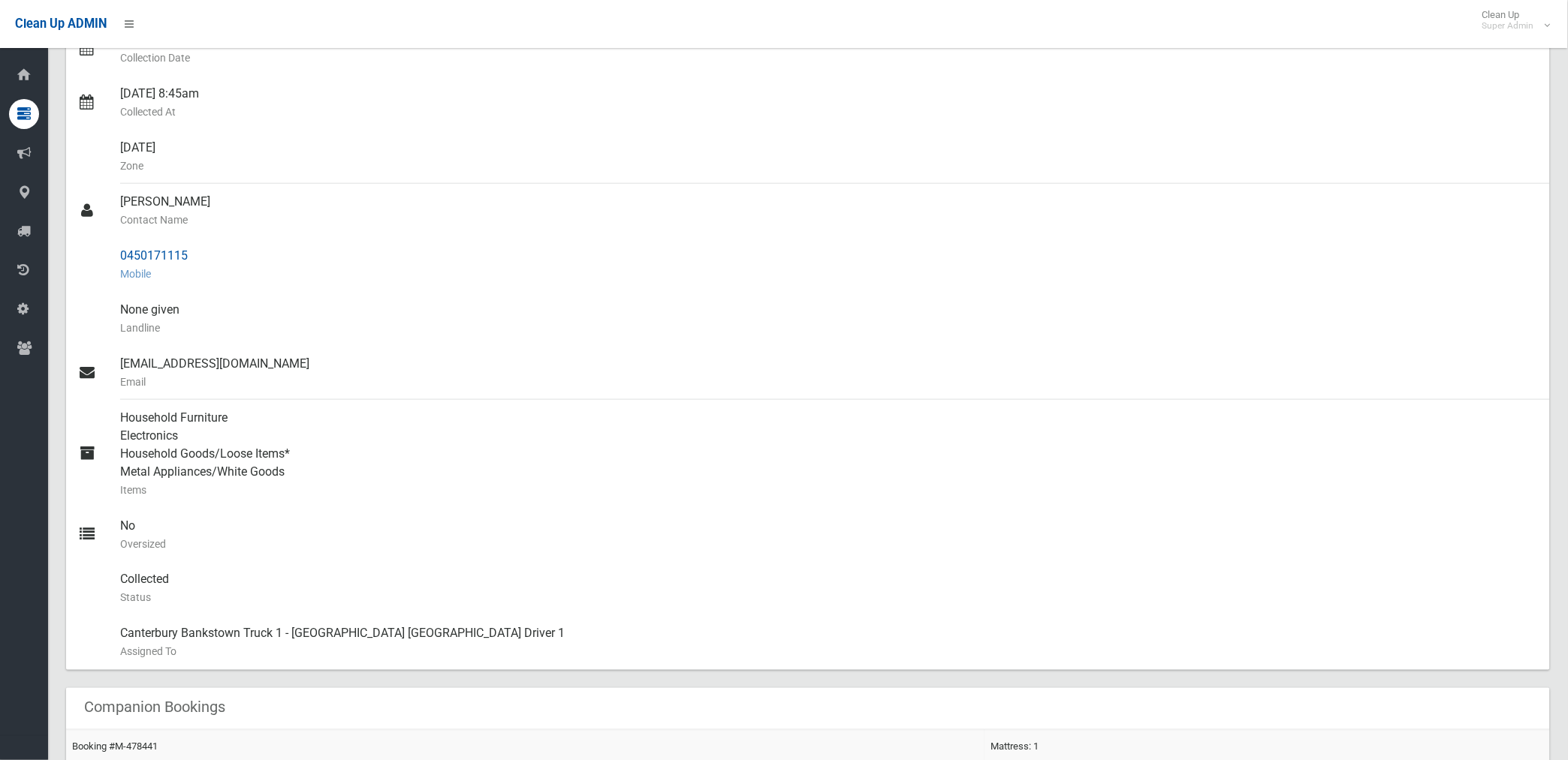
drag, startPoint x: 118, startPoint y: 258, endPoint x: 187, endPoint y: 255, distance: 69.1
click at [187, 255] on link "0450171115 Mobile" at bounding box center [808, 265] width 1484 height 54
drag, startPoint x: 187, startPoint y: 255, endPoint x: 175, endPoint y: 257, distance: 12.2
copy link "0450171115"
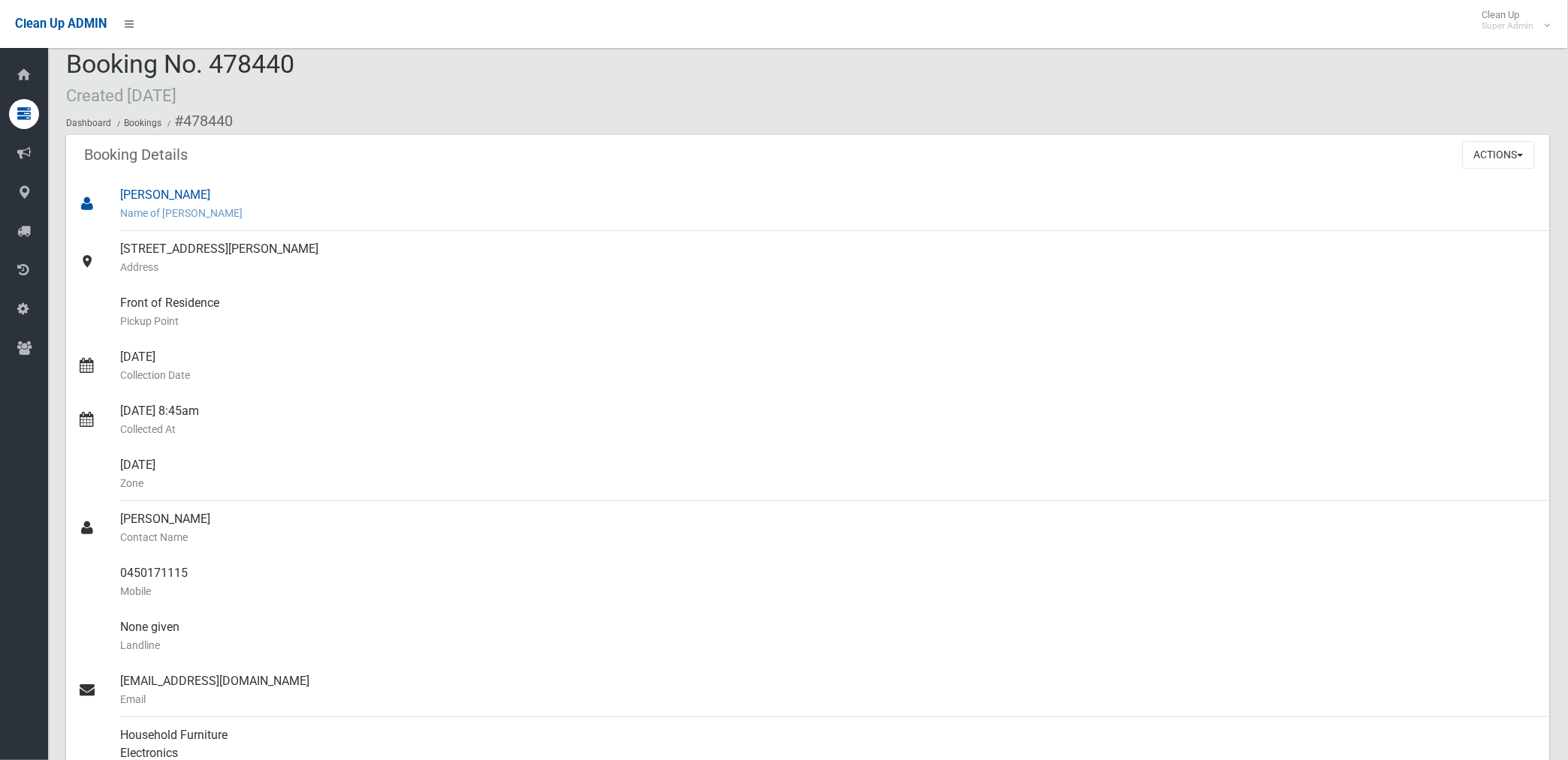
scroll to position [0, 0]
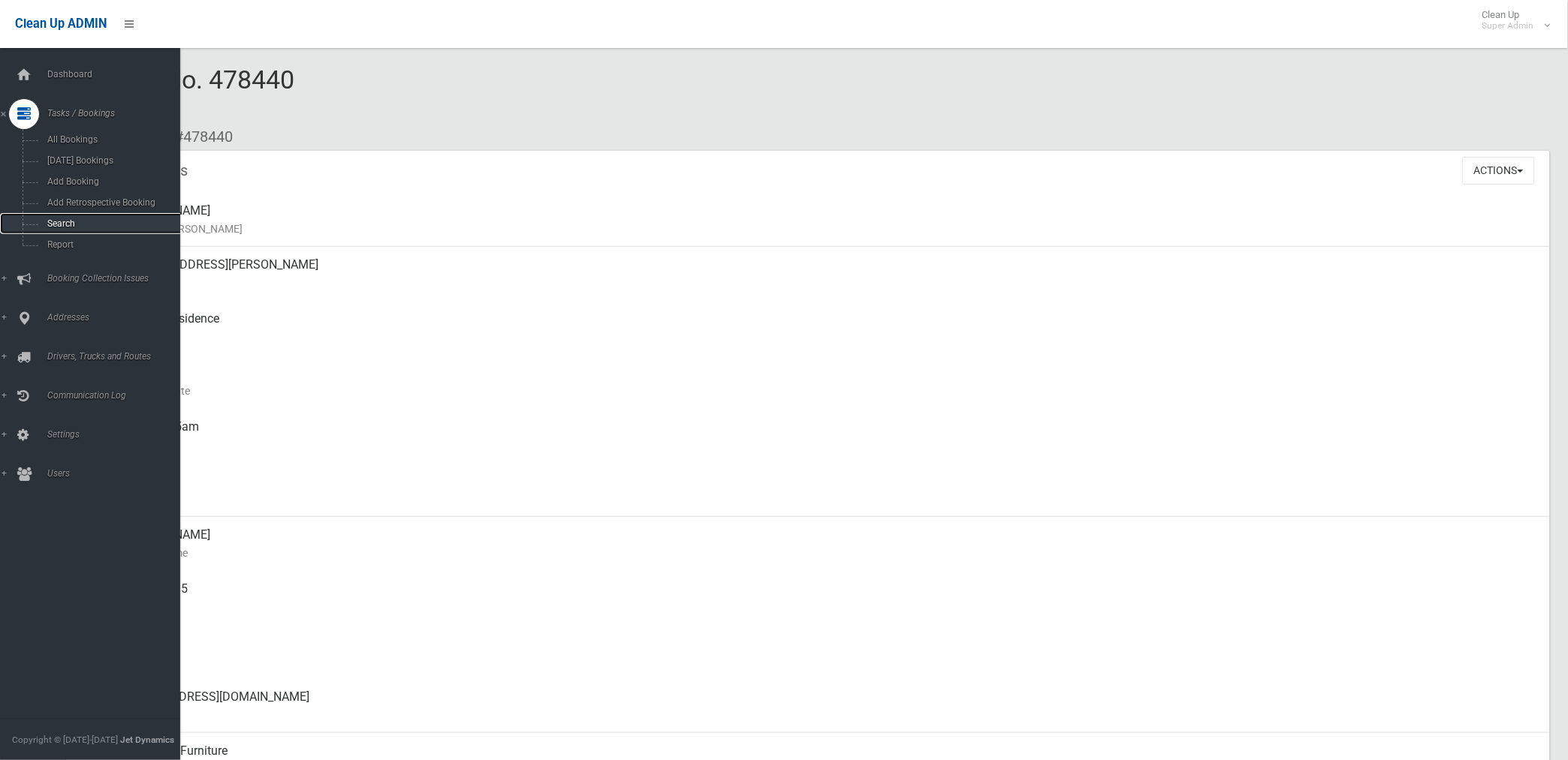
click at [59, 227] on span "Search" at bounding box center [111, 224] width 138 height 10
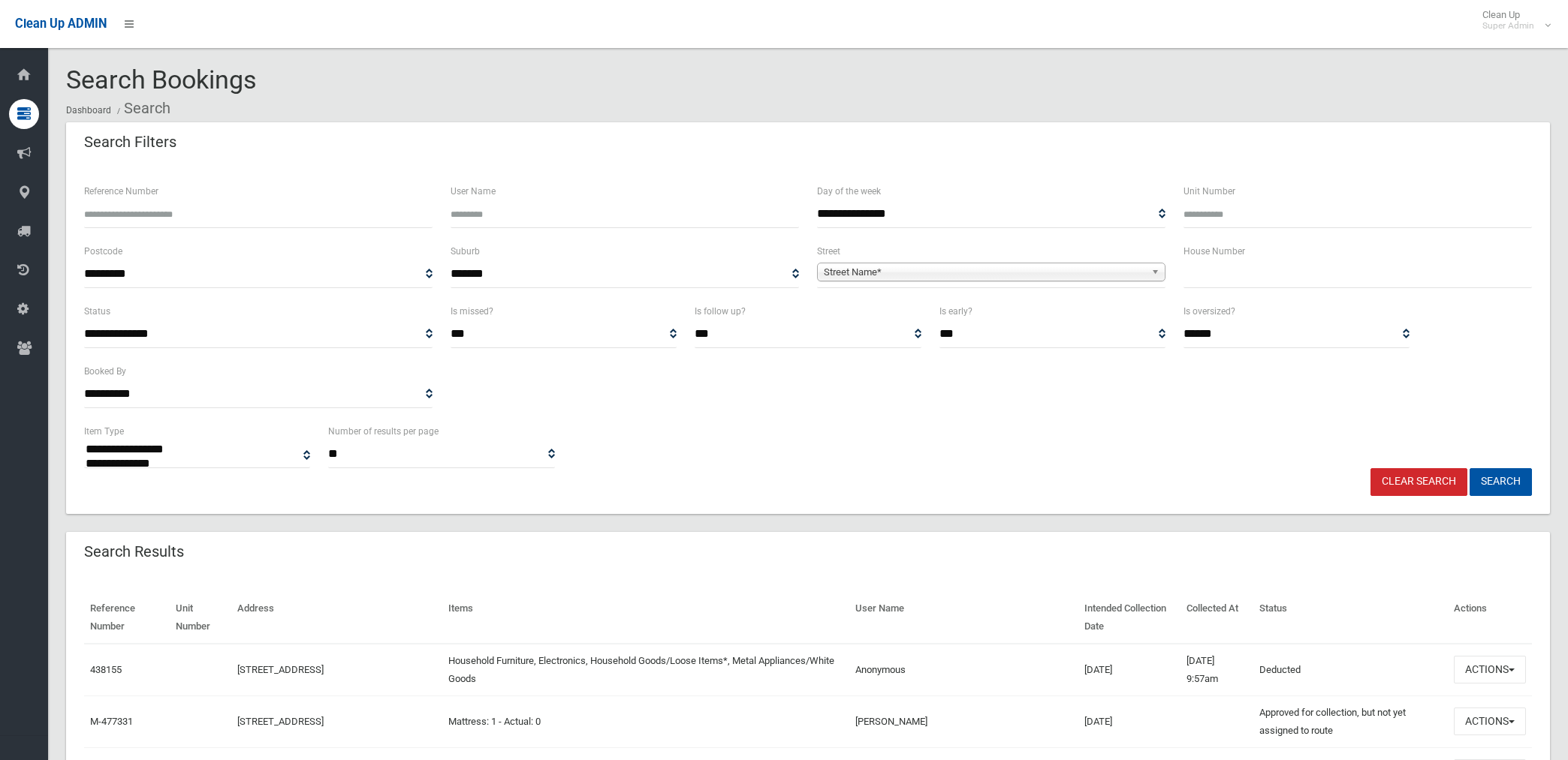
select select
click at [245, 207] on input "Reference Number" at bounding box center [258, 214] width 348 height 28
type input "******"
click at [1469, 468] on button "Search" at bounding box center [1500, 482] width 62 height 28
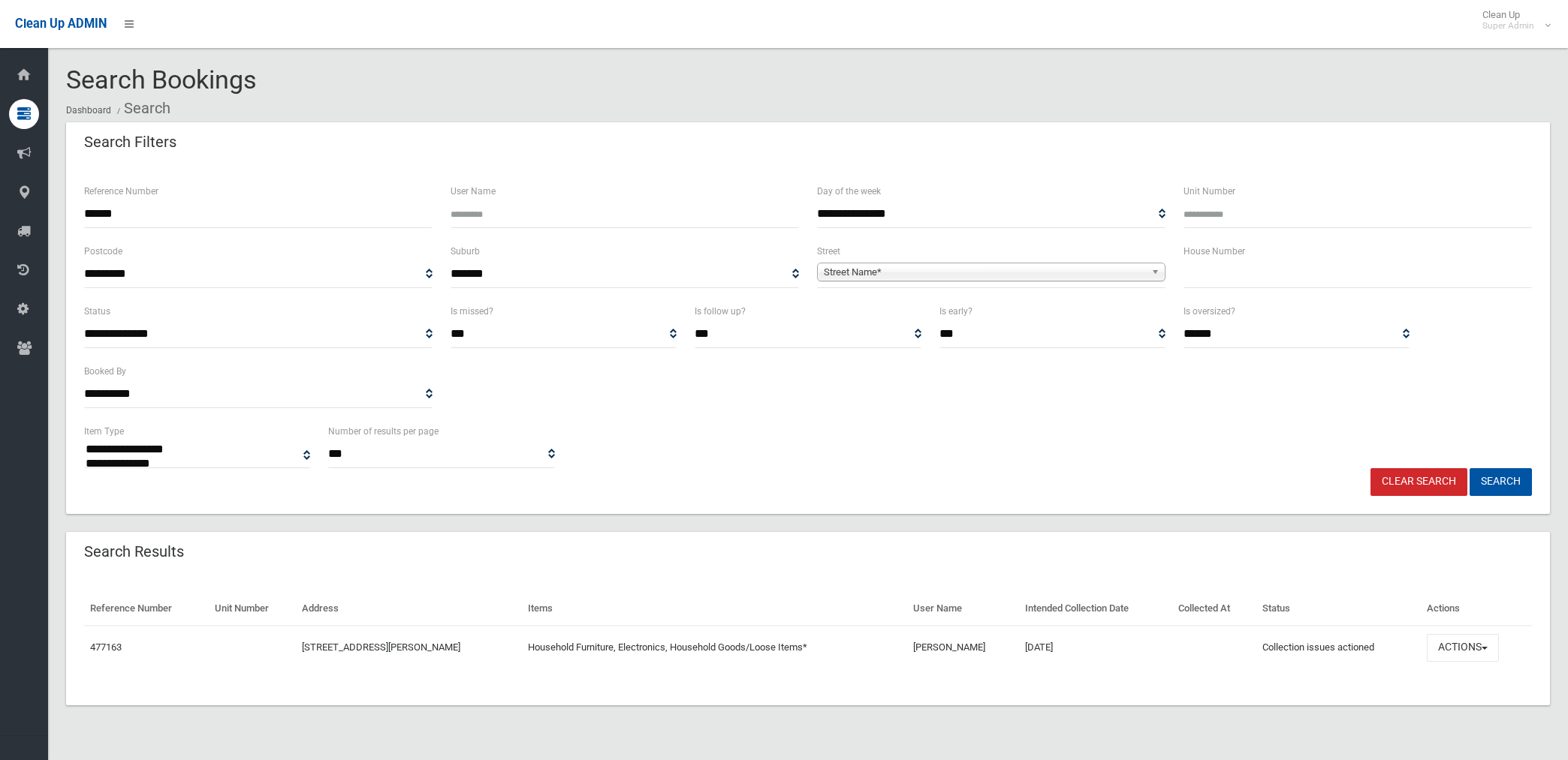
select select
click at [1440, 643] on button "Actions" at bounding box center [1463, 648] width 72 height 28
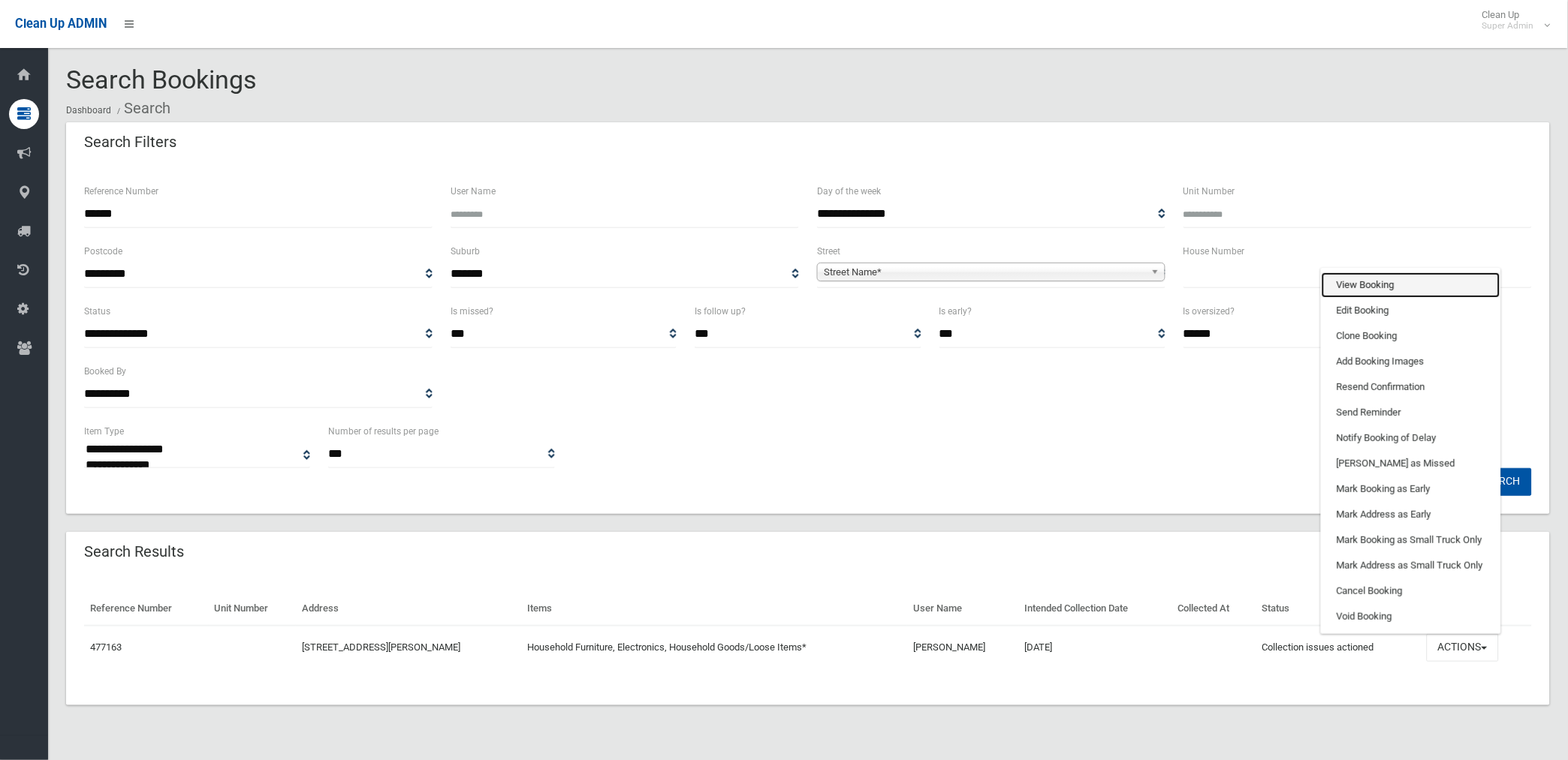
click at [1356, 278] on link "View Booking" at bounding box center [1411, 286] width 179 height 26
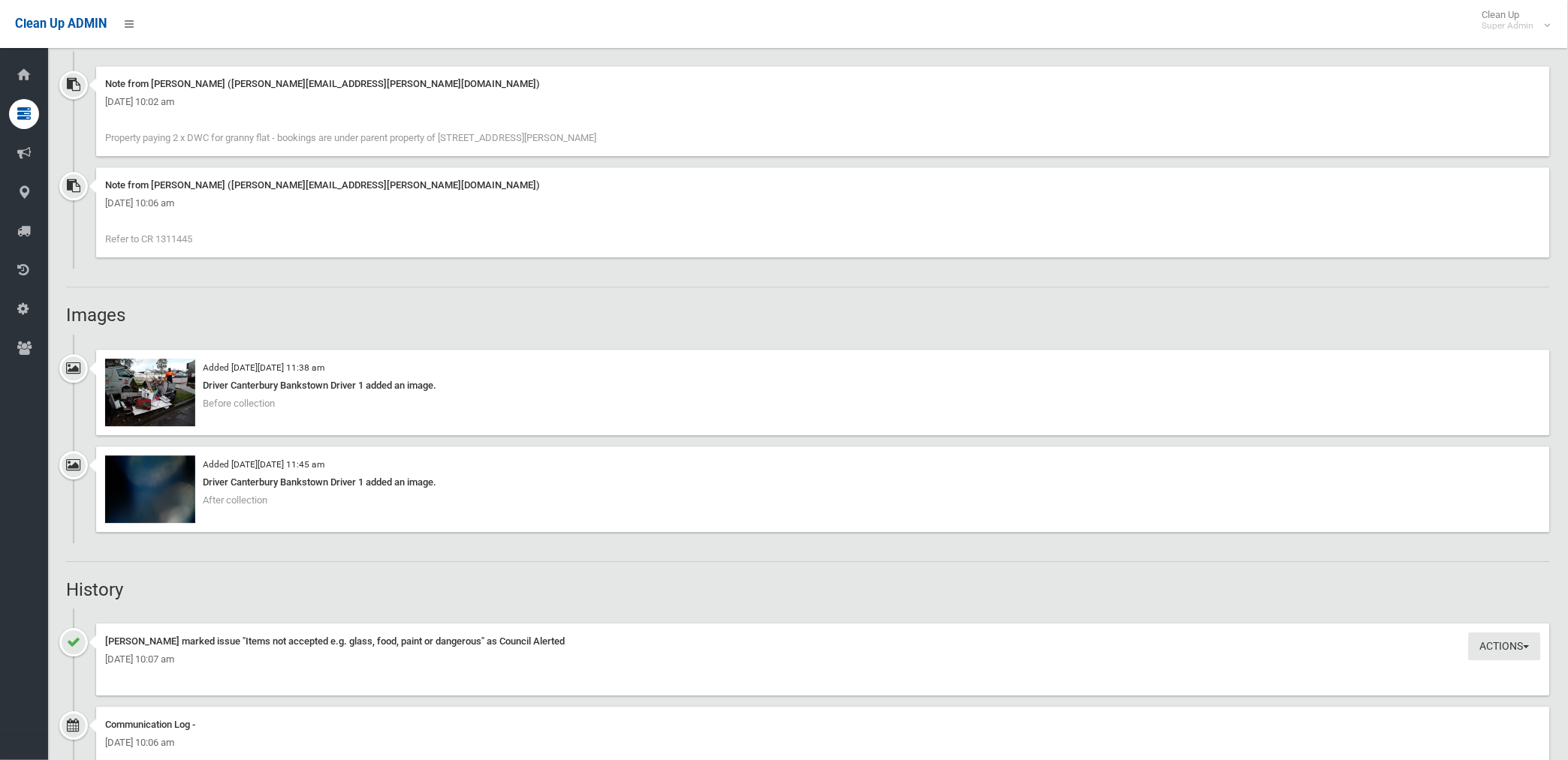
scroll to position [1000, 0]
click at [163, 404] on img at bounding box center [150, 392] width 90 height 68
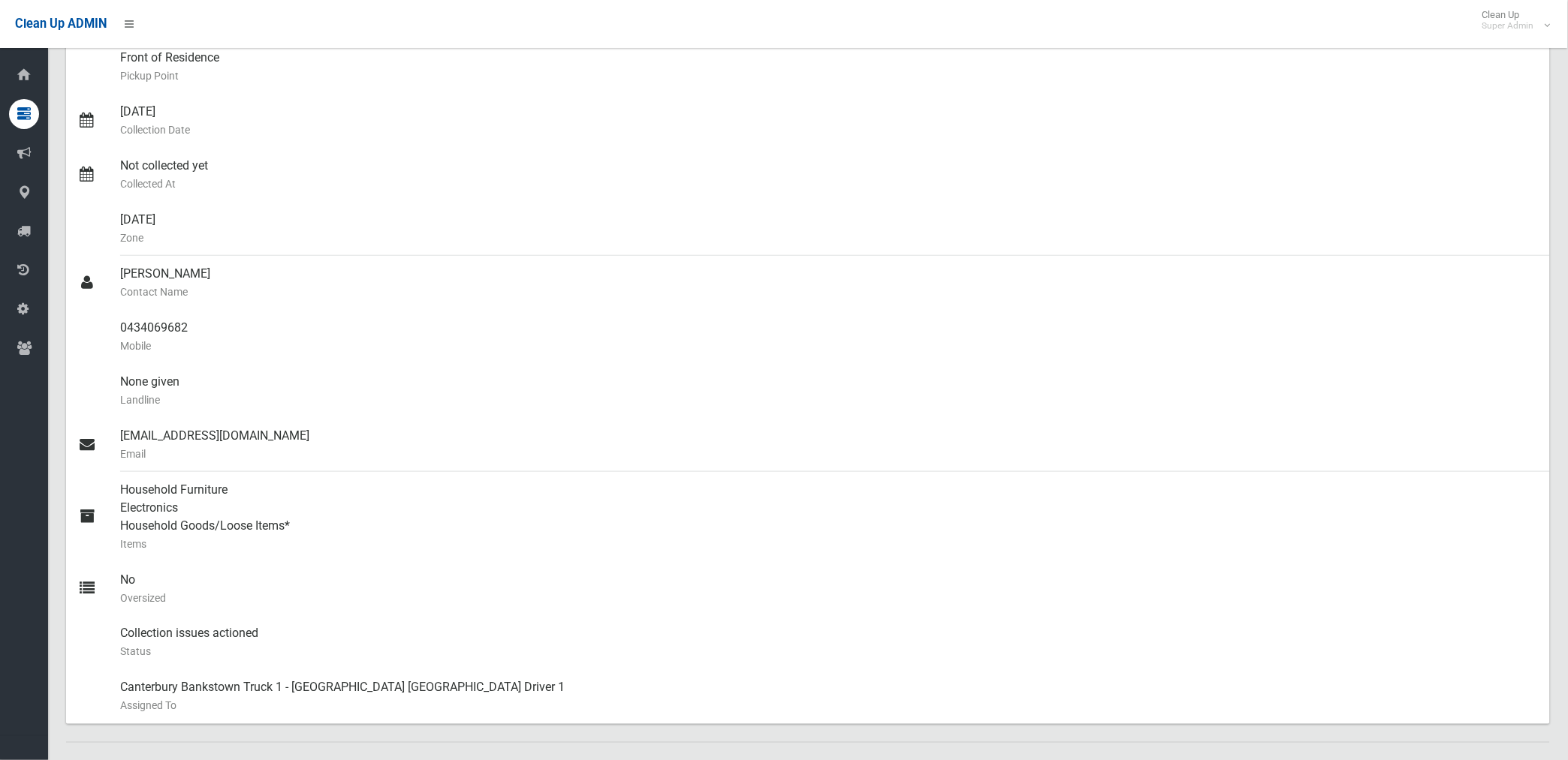
scroll to position [250, 0]
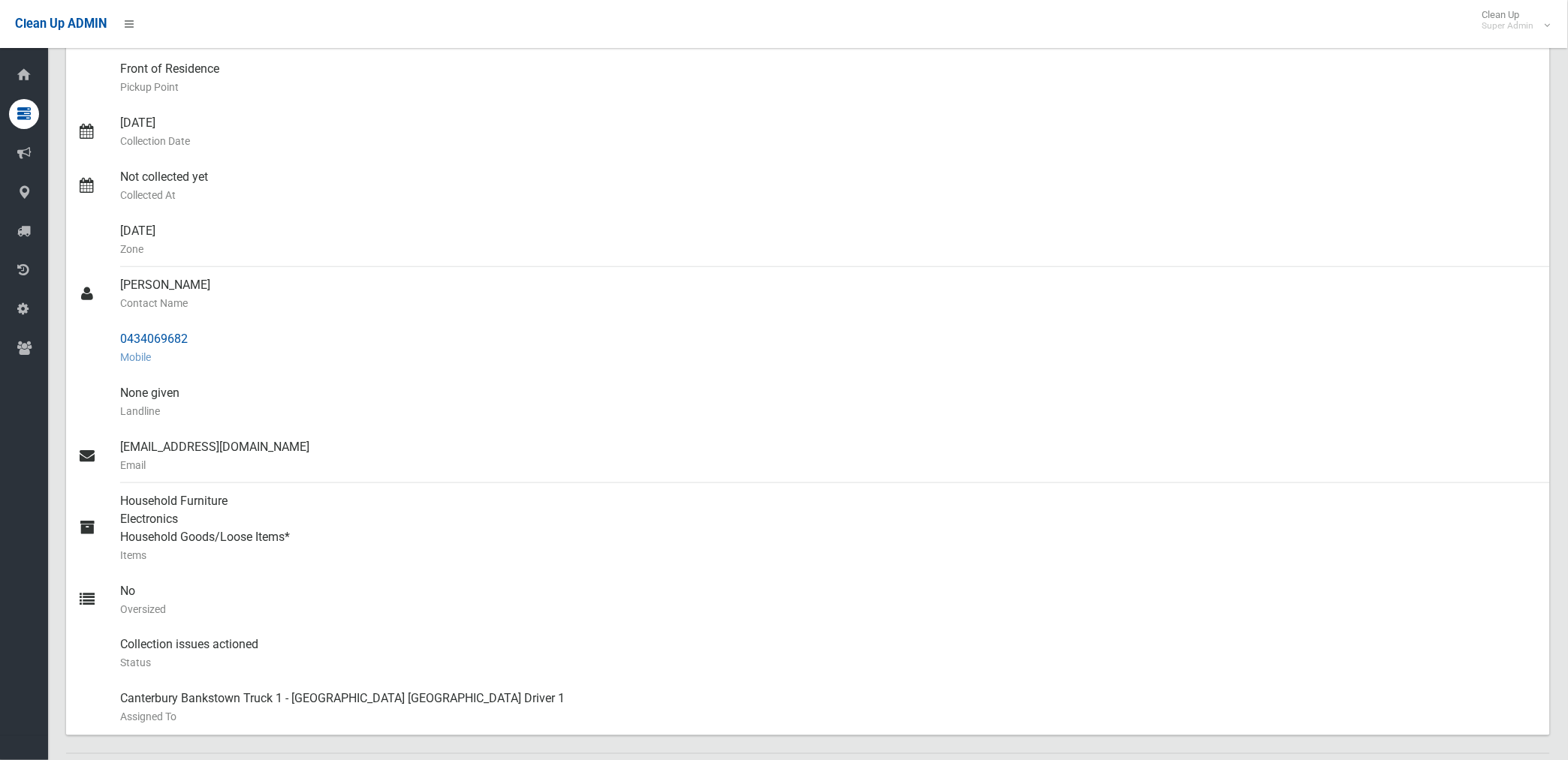
drag, startPoint x: 122, startPoint y: 339, endPoint x: 188, endPoint y: 341, distance: 66.0
click at [188, 341] on div "0434069682 Mobile" at bounding box center [829, 347] width 1418 height 54
drag, startPoint x: 188, startPoint y: 341, endPoint x: 160, endPoint y: 342, distance: 28.0
copy div "0434069682"
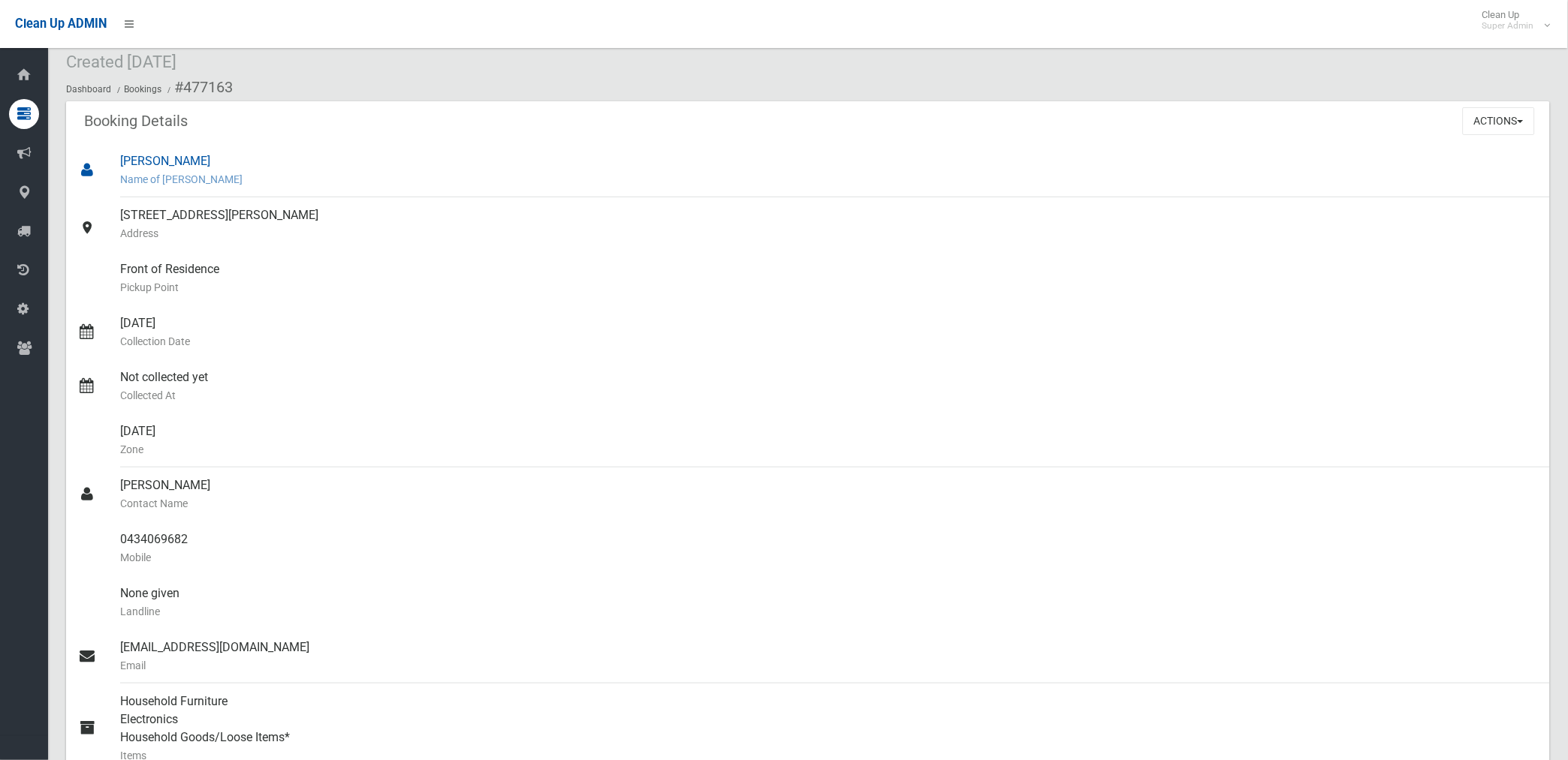
scroll to position [0, 0]
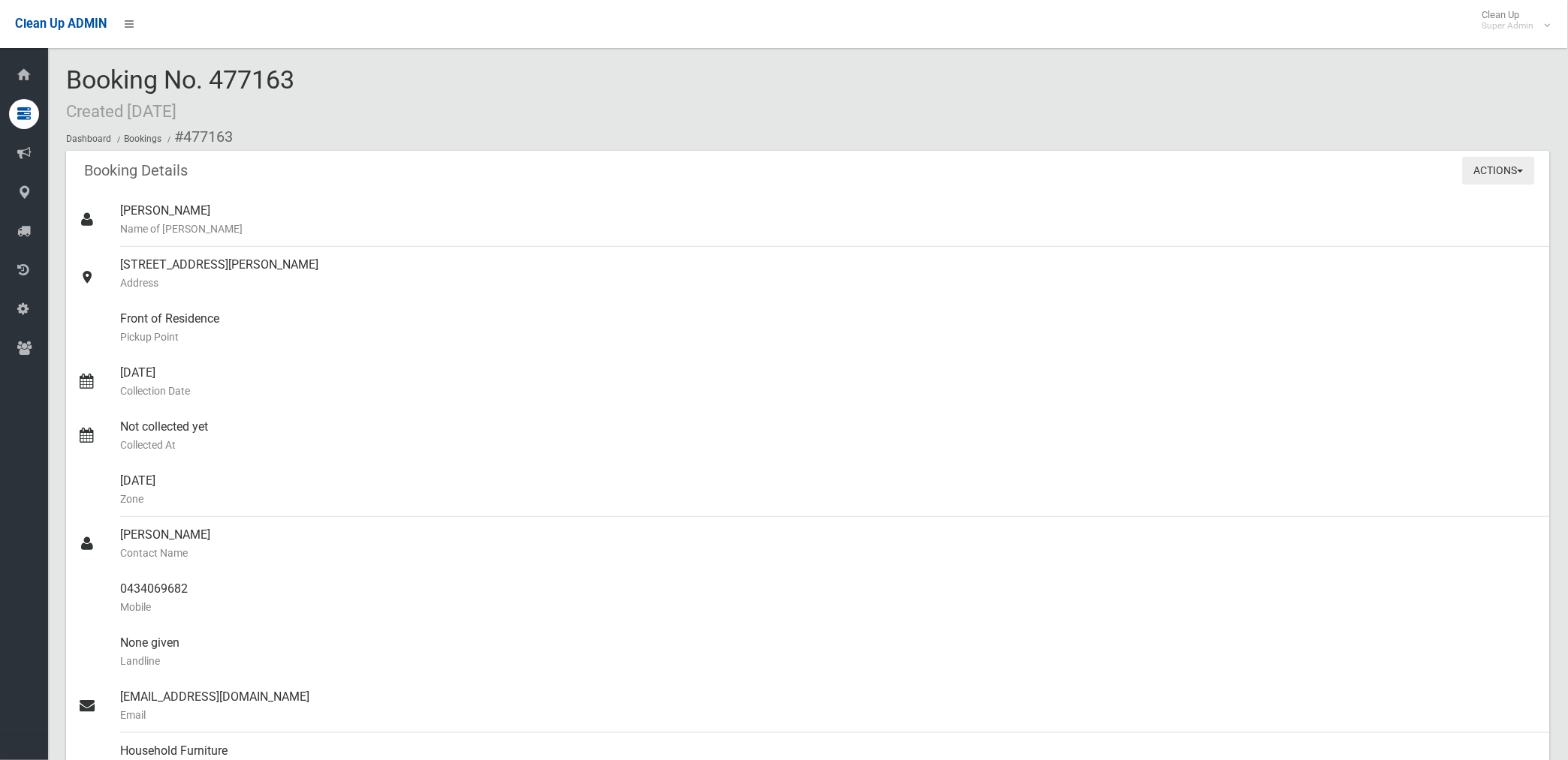
click at [1487, 169] on button "Actions" at bounding box center [1499, 170] width 72 height 28
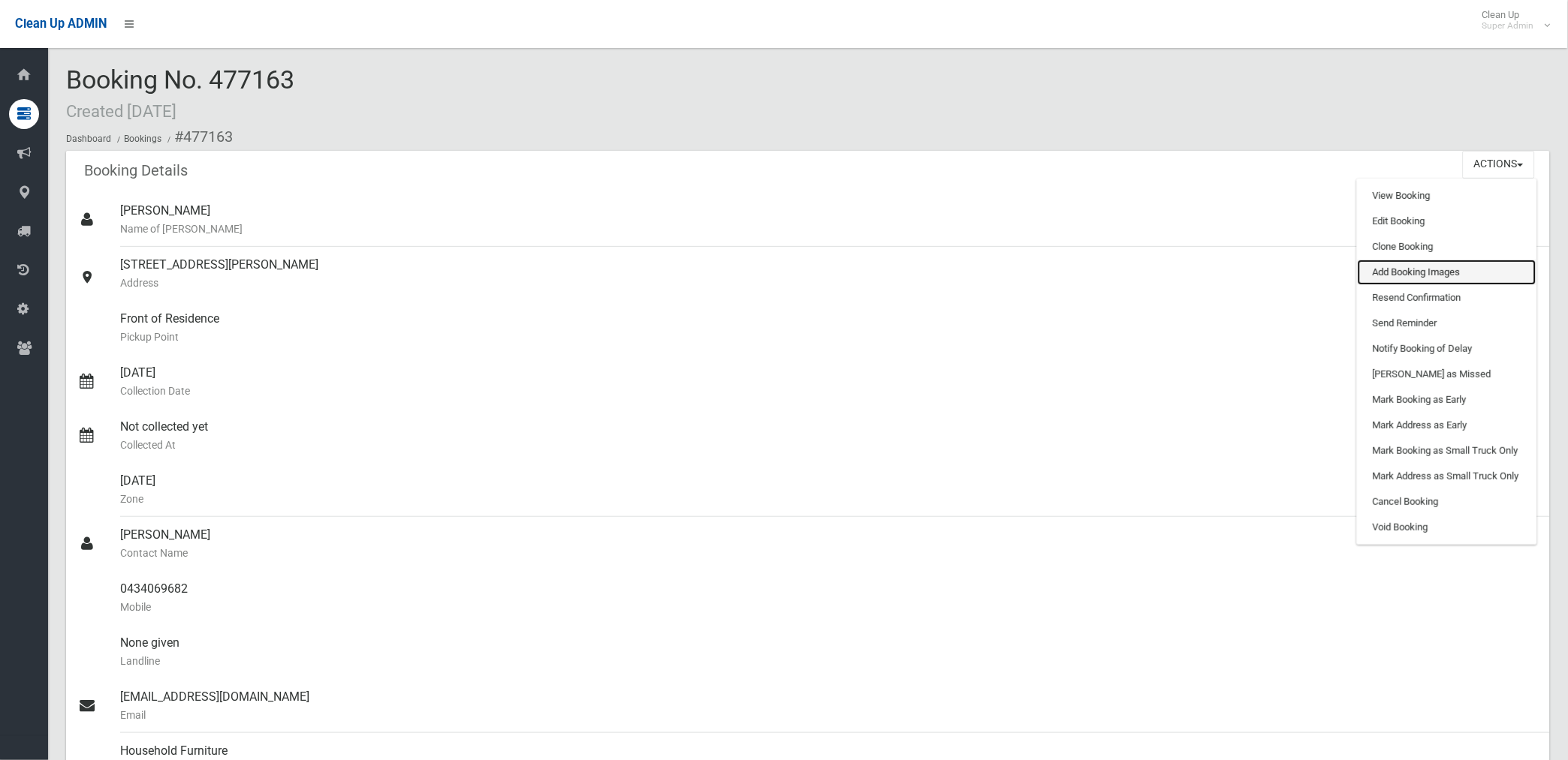
click at [1410, 270] on link "Add Booking Images" at bounding box center [1447, 273] width 179 height 26
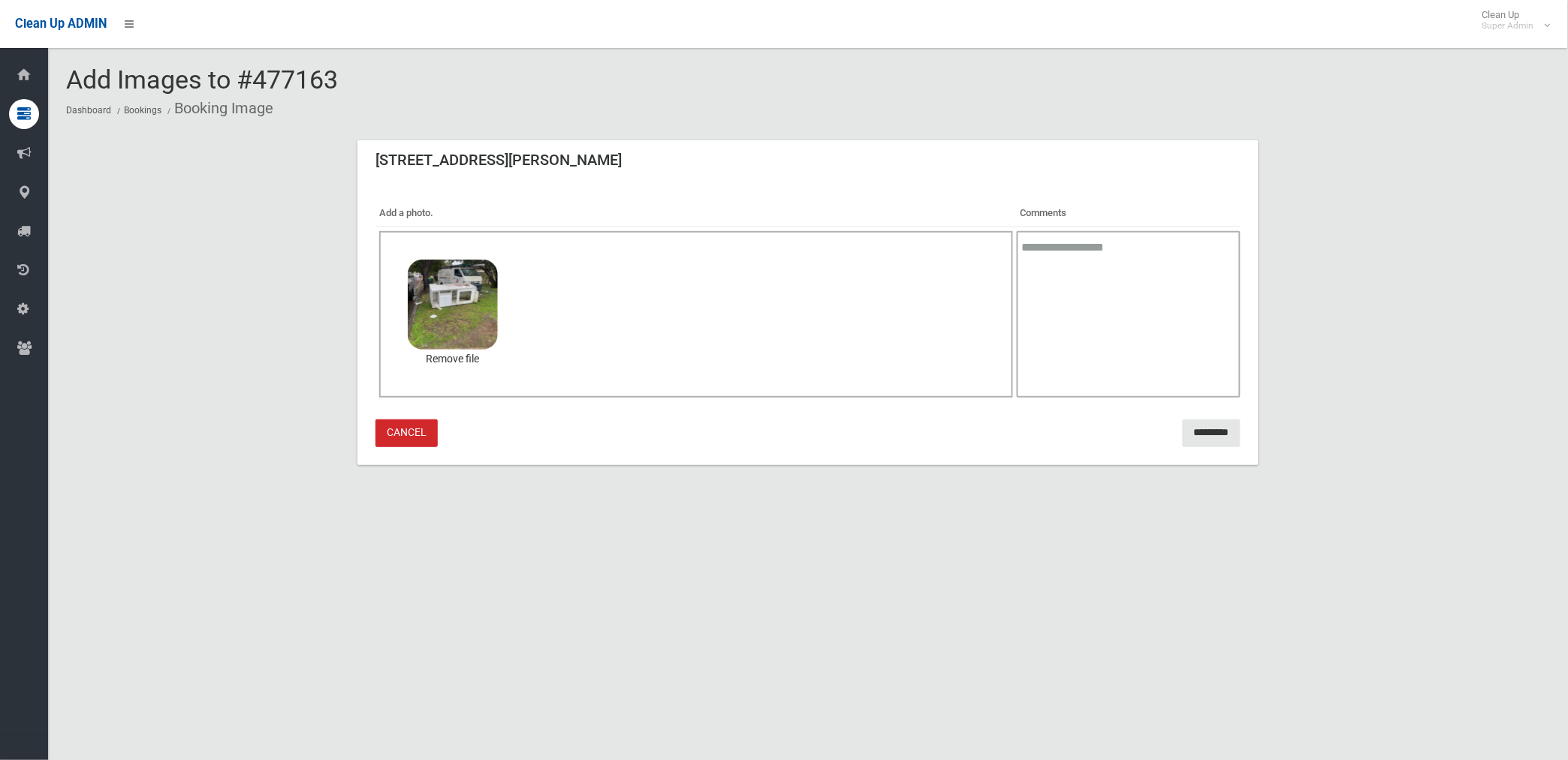
click at [1075, 286] on textarea at bounding box center [1129, 314] width 224 height 166
click at [1149, 257] on textarea "**********" at bounding box center [1129, 314] width 224 height 166
click at [1232, 272] on textarea "**********" at bounding box center [1129, 314] width 224 height 166
click at [1098, 265] on textarea "**********" at bounding box center [1129, 314] width 224 height 166
click at [1229, 289] on textarea "**********" at bounding box center [1129, 314] width 224 height 166
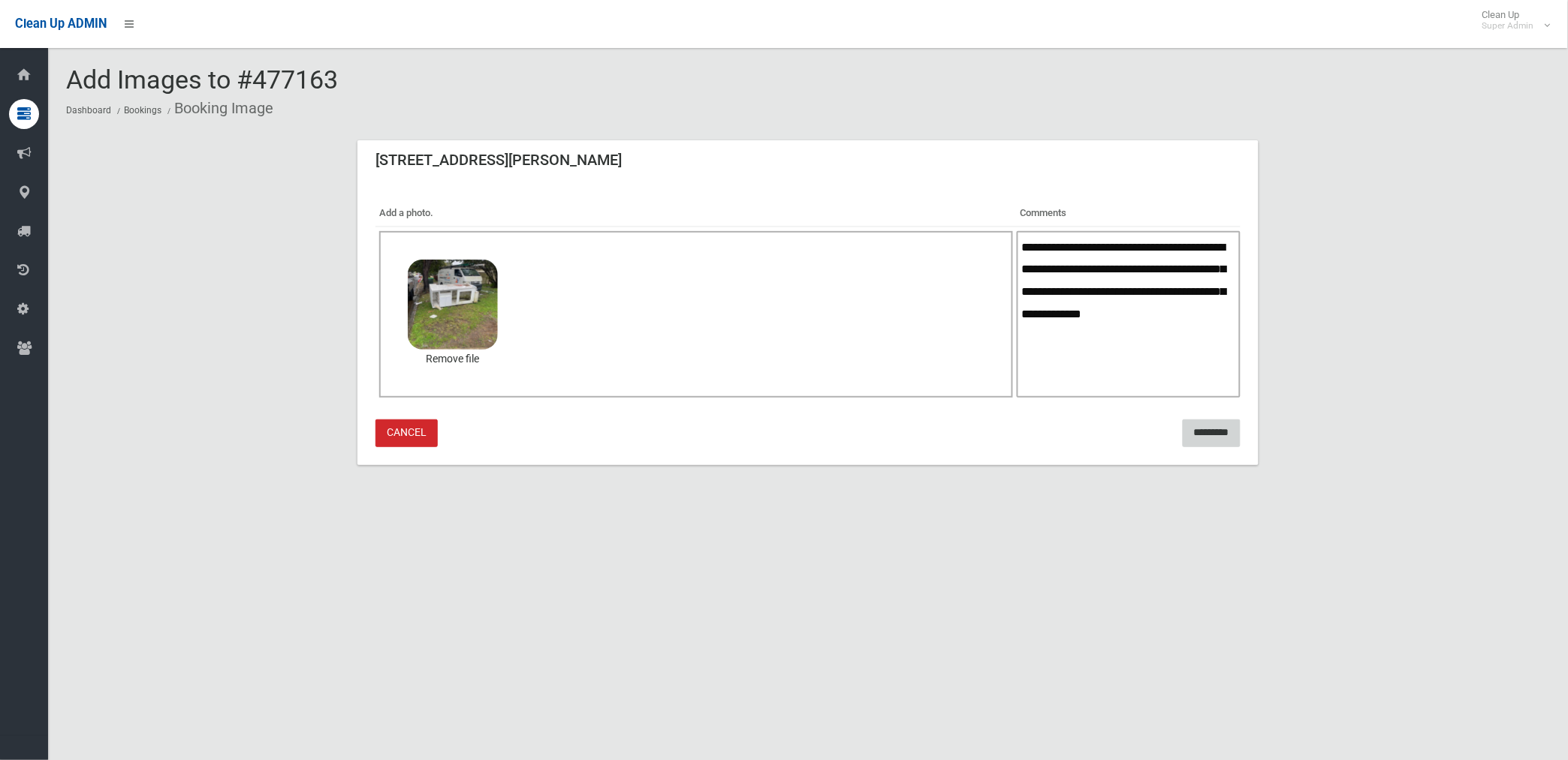
type textarea "**********"
click at [1192, 423] on input "*********" at bounding box center [1212, 433] width 58 height 28
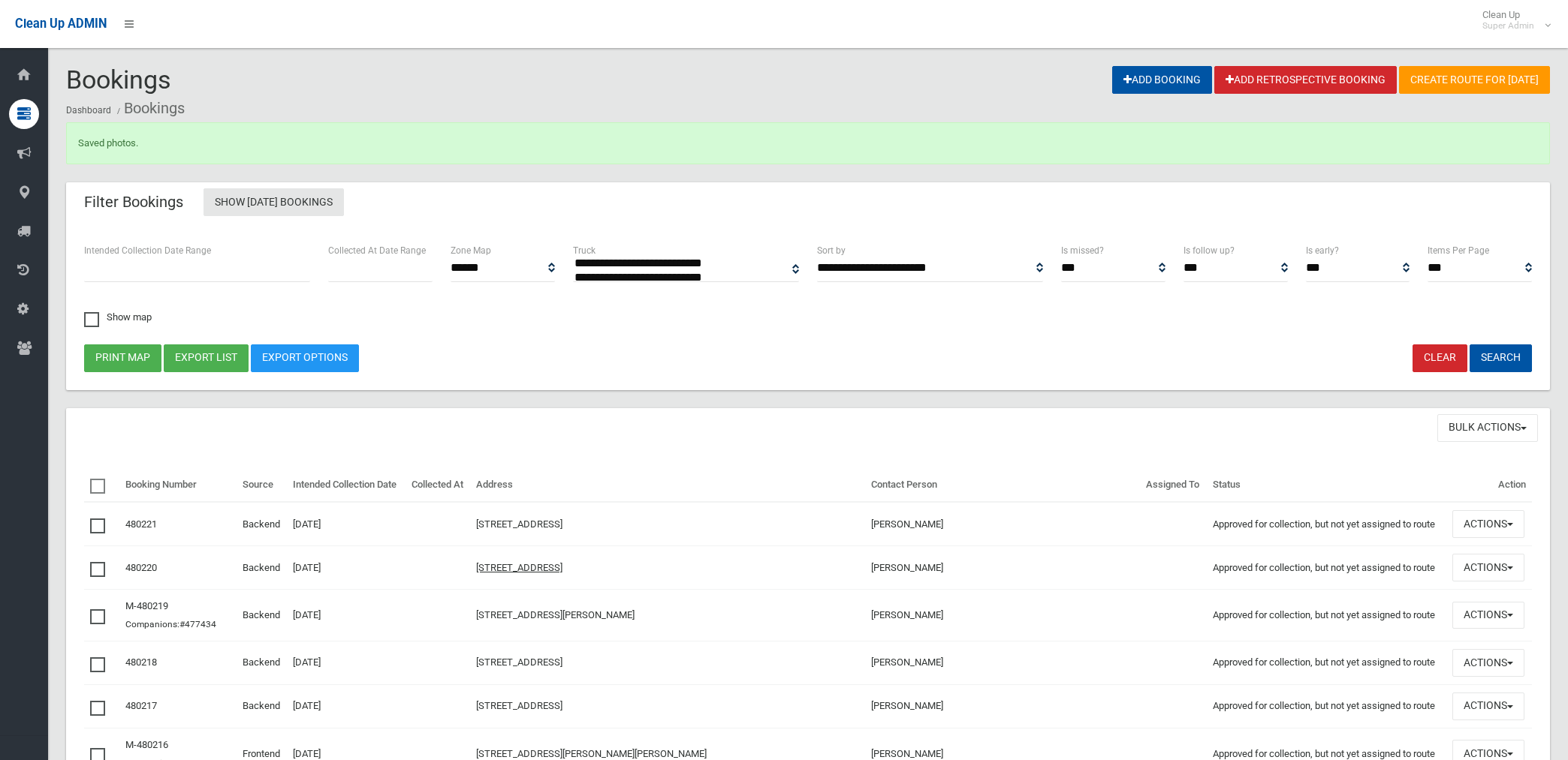
select select
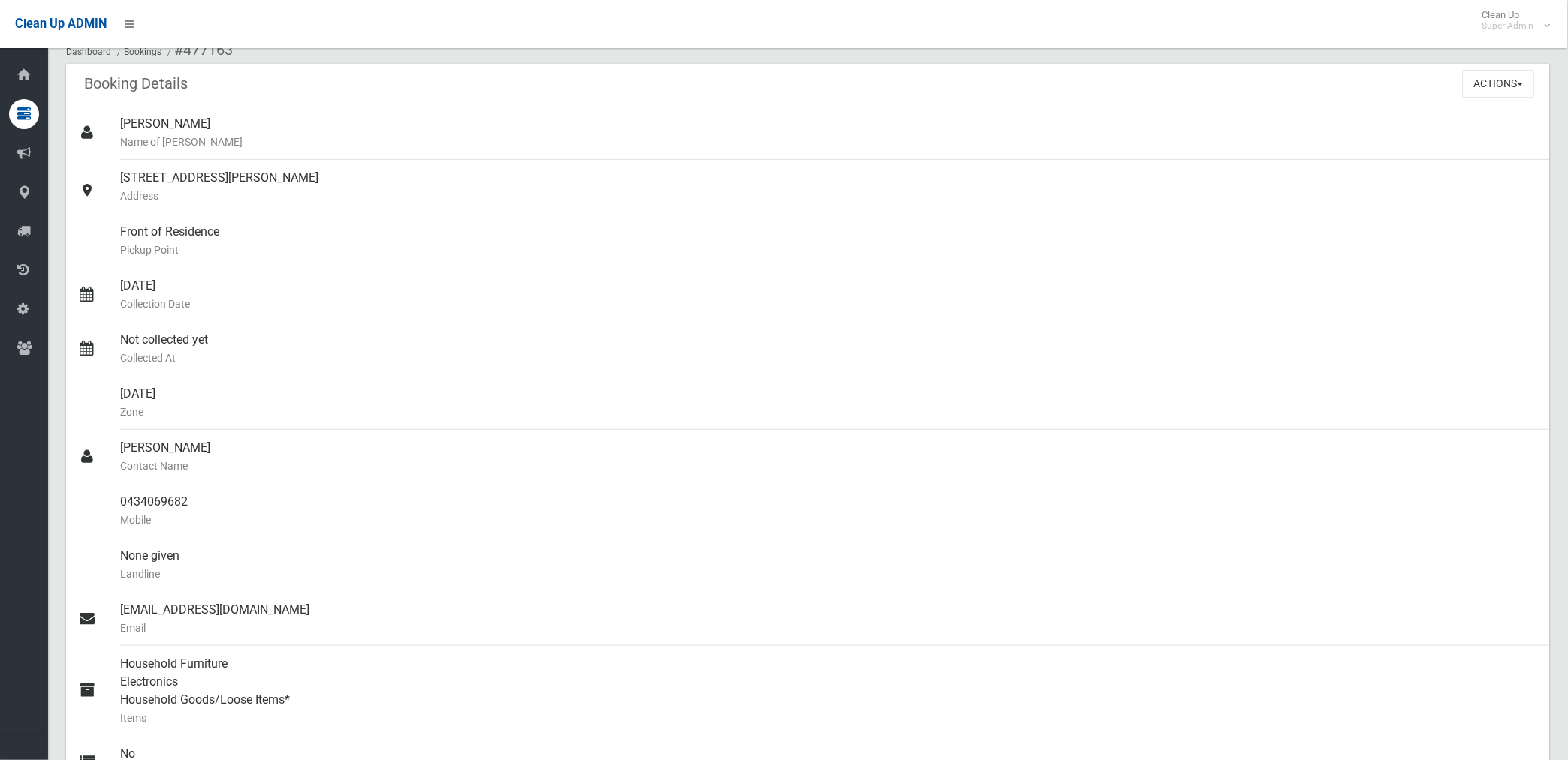
scroll to position [84, 0]
